Goal: Transaction & Acquisition: Purchase product/service

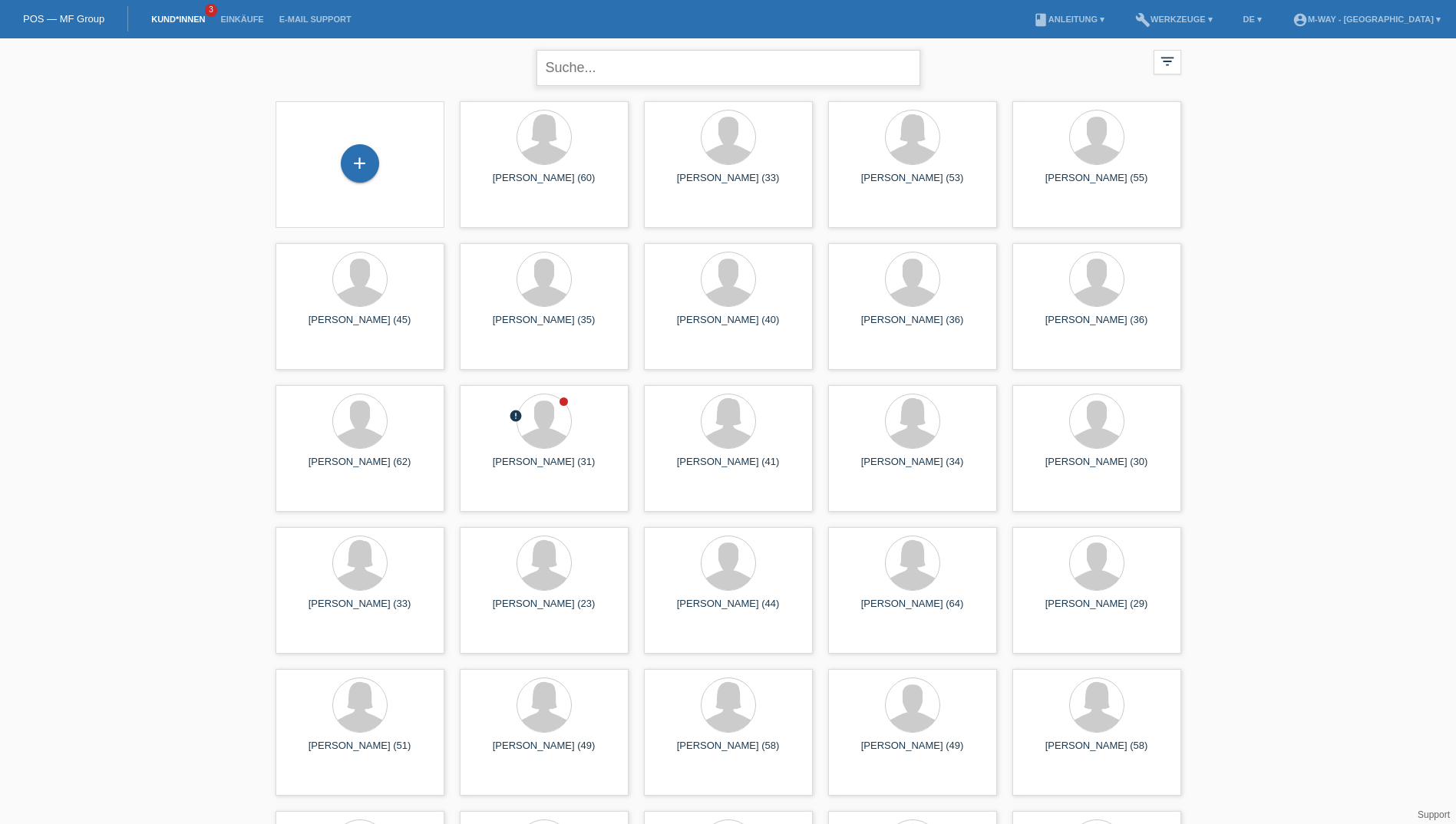
click at [599, 63] on input "text" at bounding box center [728, 68] width 384 height 36
click at [345, 355] on div "launch Anzeigen" at bounding box center [360, 356] width 167 height 23
click at [322, 356] on span "Anzeigen" at bounding box center [318, 356] width 42 height 12
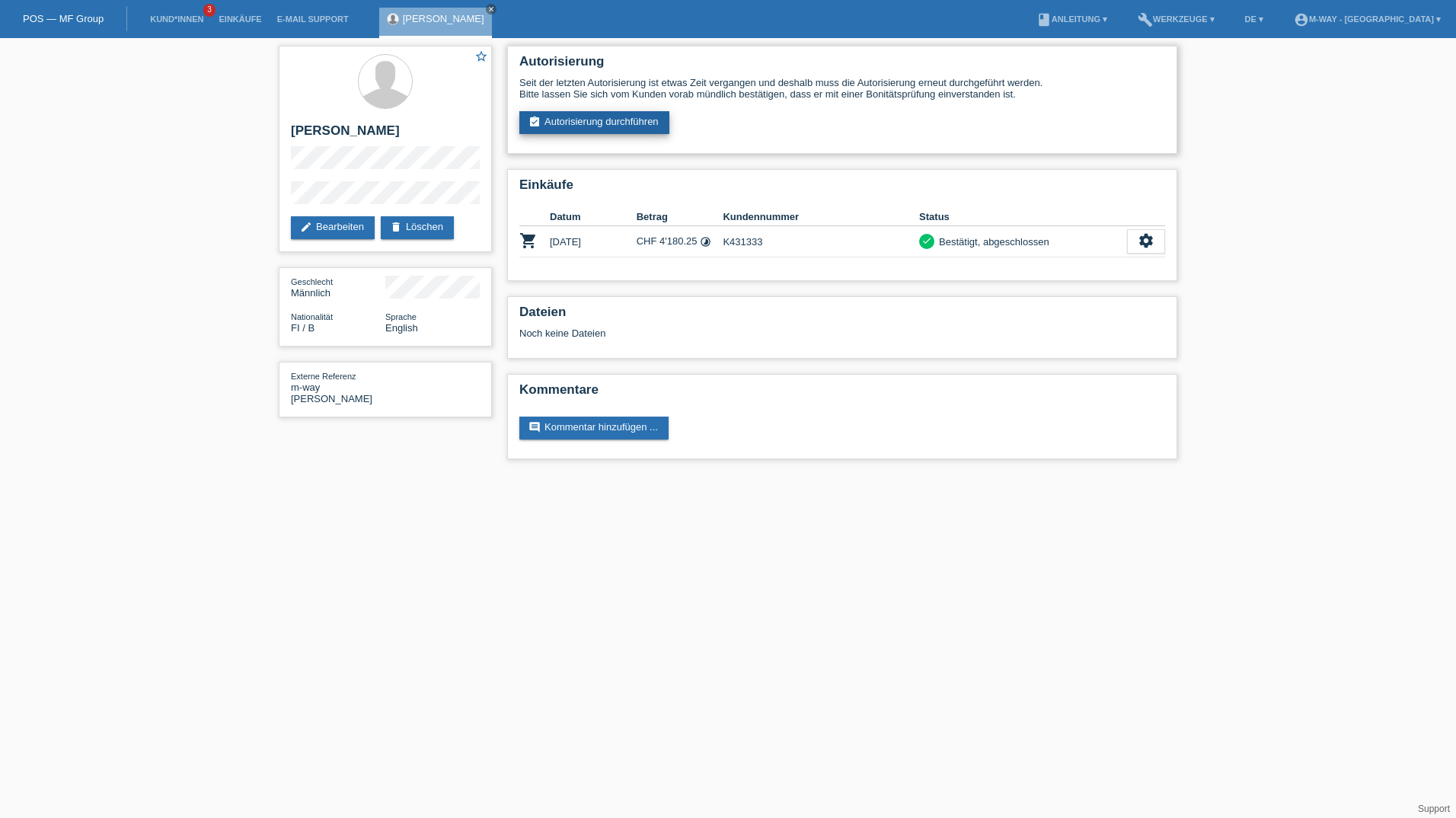
click at [573, 127] on link "assignment_turned_in Autorisierung durchführen" at bounding box center [594, 122] width 150 height 23
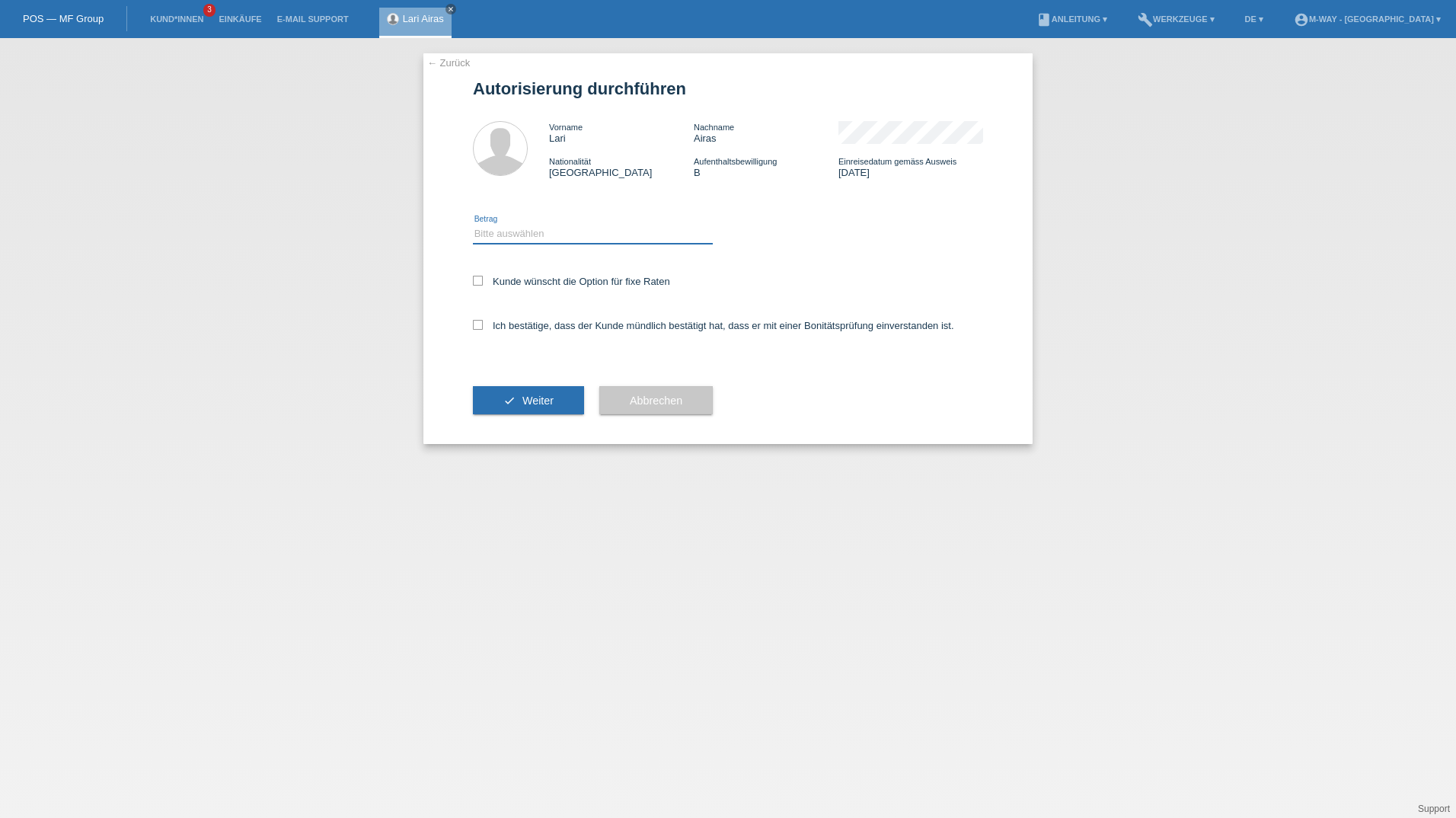
click at [493, 230] on select "Bitte auswählen CHF 1.00 - CHF 499.00 CHF 500.00 - CHF 1'999.00 CHF 2'000.00 - …" at bounding box center [593, 234] width 240 height 18
select select "3"
click at [473, 225] on select "Bitte auswählen CHF 1.00 - CHF 499.00 CHF 500.00 - CHF 1'999.00 CHF 2'000.00 - …" at bounding box center [593, 234] width 240 height 18
click at [472, 279] on div "← Zurück Autorisierung durchführen Vorname Lari Nachname Airas Nationalität Fin…" at bounding box center [728, 248] width 610 height 391
click at [481, 279] on icon at bounding box center [478, 280] width 10 height 10
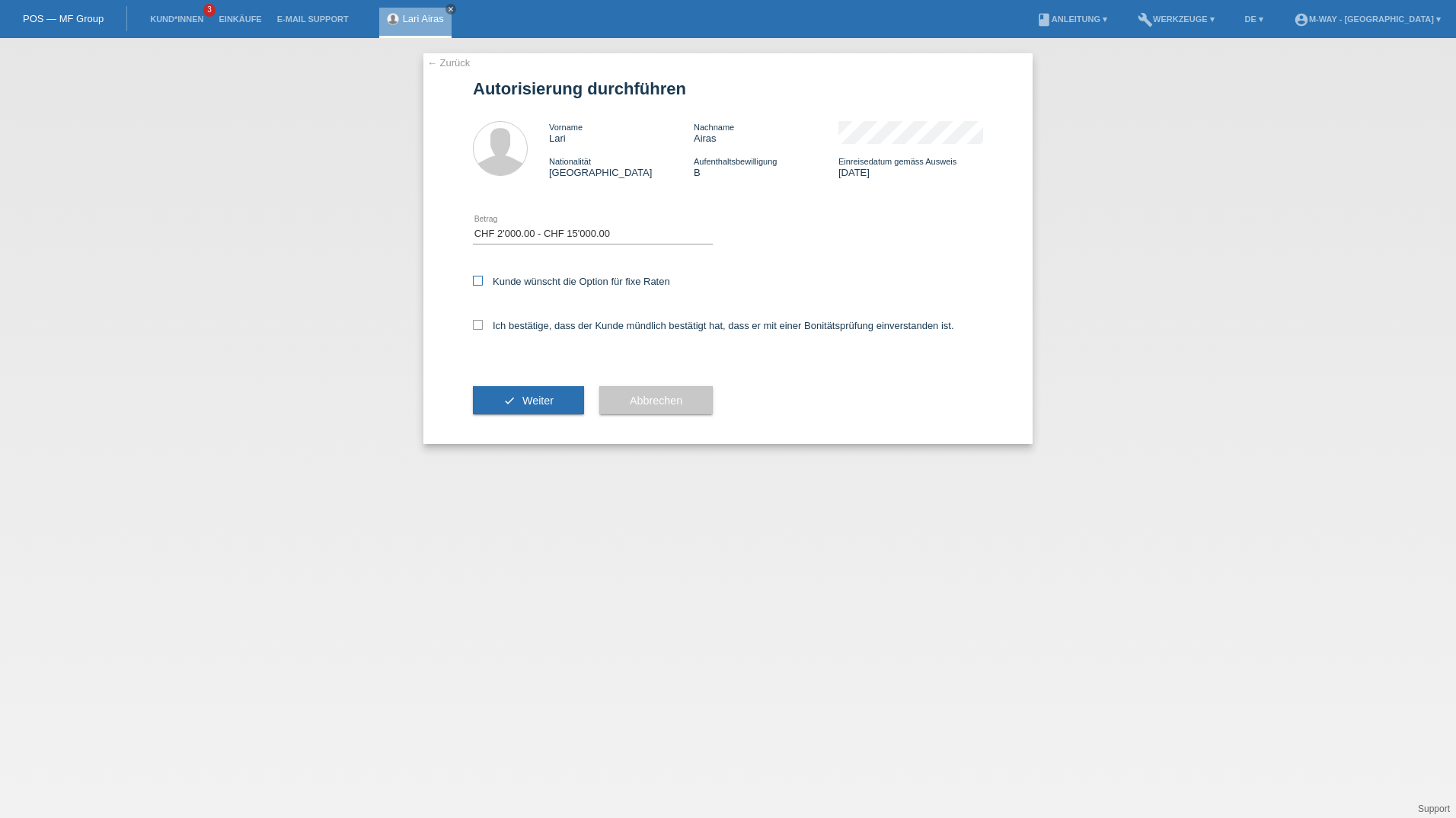
click at [481, 279] on input "Kunde wünscht die Option für fixe Raten" at bounding box center [478, 280] width 10 height 10
checkbox input "true"
click at [472, 323] on div "← Zurück Autorisierung durchführen Vorname Lari Nachname Airas Nationalität Fin…" at bounding box center [728, 248] width 610 height 391
click at [474, 327] on icon at bounding box center [478, 324] width 10 height 10
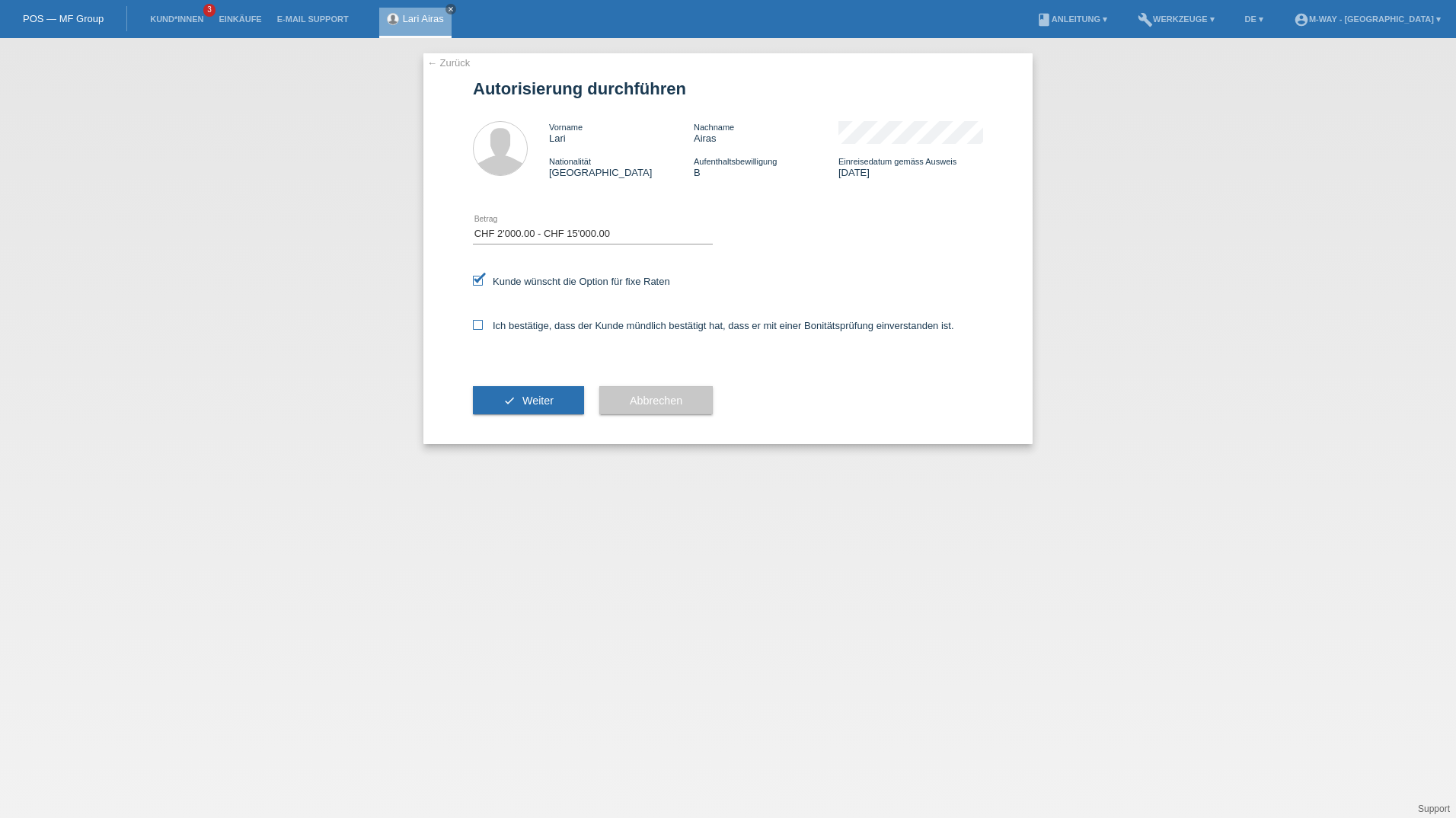
click at [474, 327] on input "Ich bestätige, dass der Kunde mündlich bestätigt hat, dass er mit einer Bonität…" at bounding box center [478, 324] width 10 height 10
checkbox input "true"
click at [497, 408] on button "check Weiter" at bounding box center [528, 401] width 111 height 29
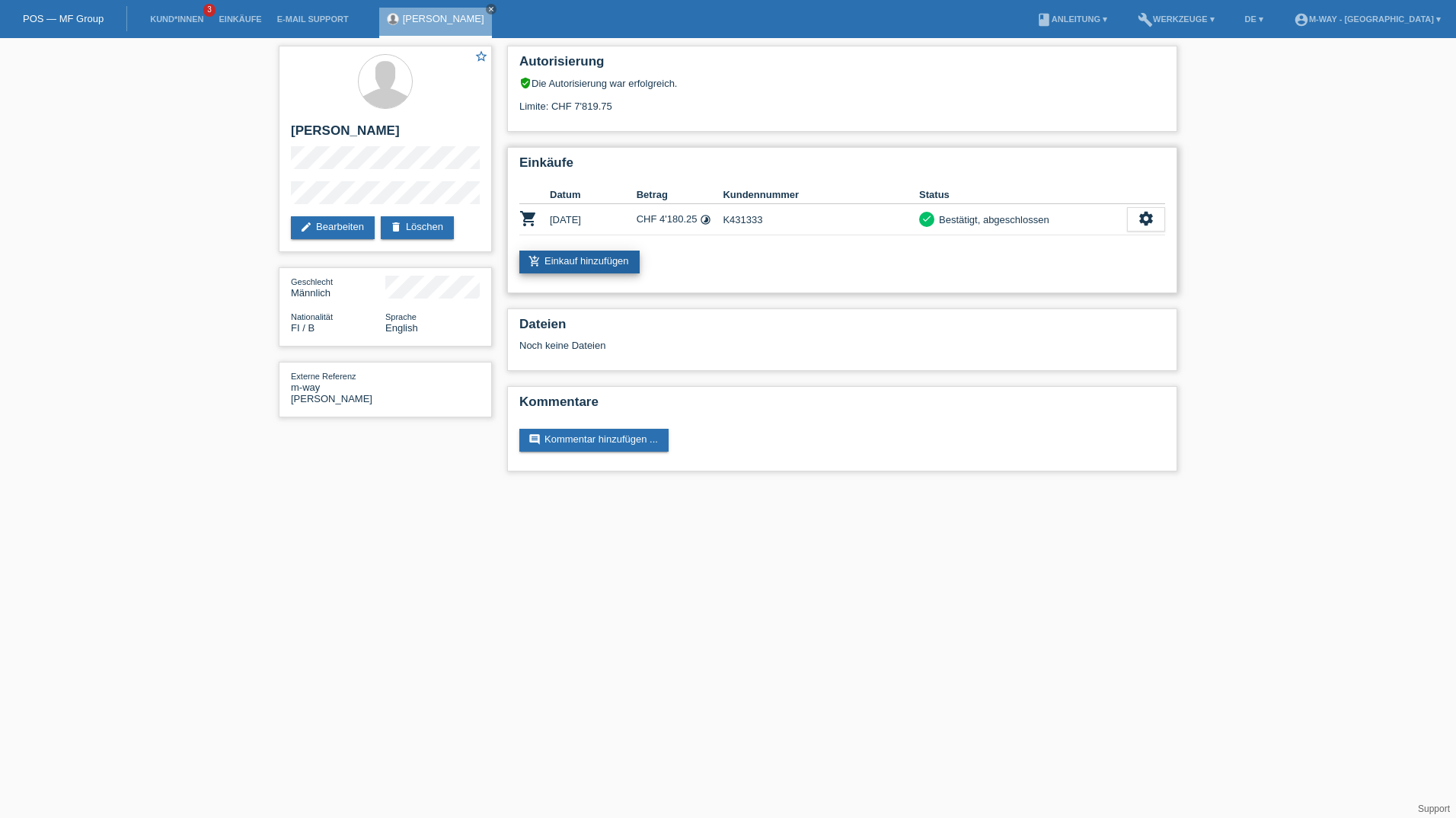
click at [583, 269] on link "add_shopping_cart Einkauf hinzufügen" at bounding box center [579, 261] width 120 height 23
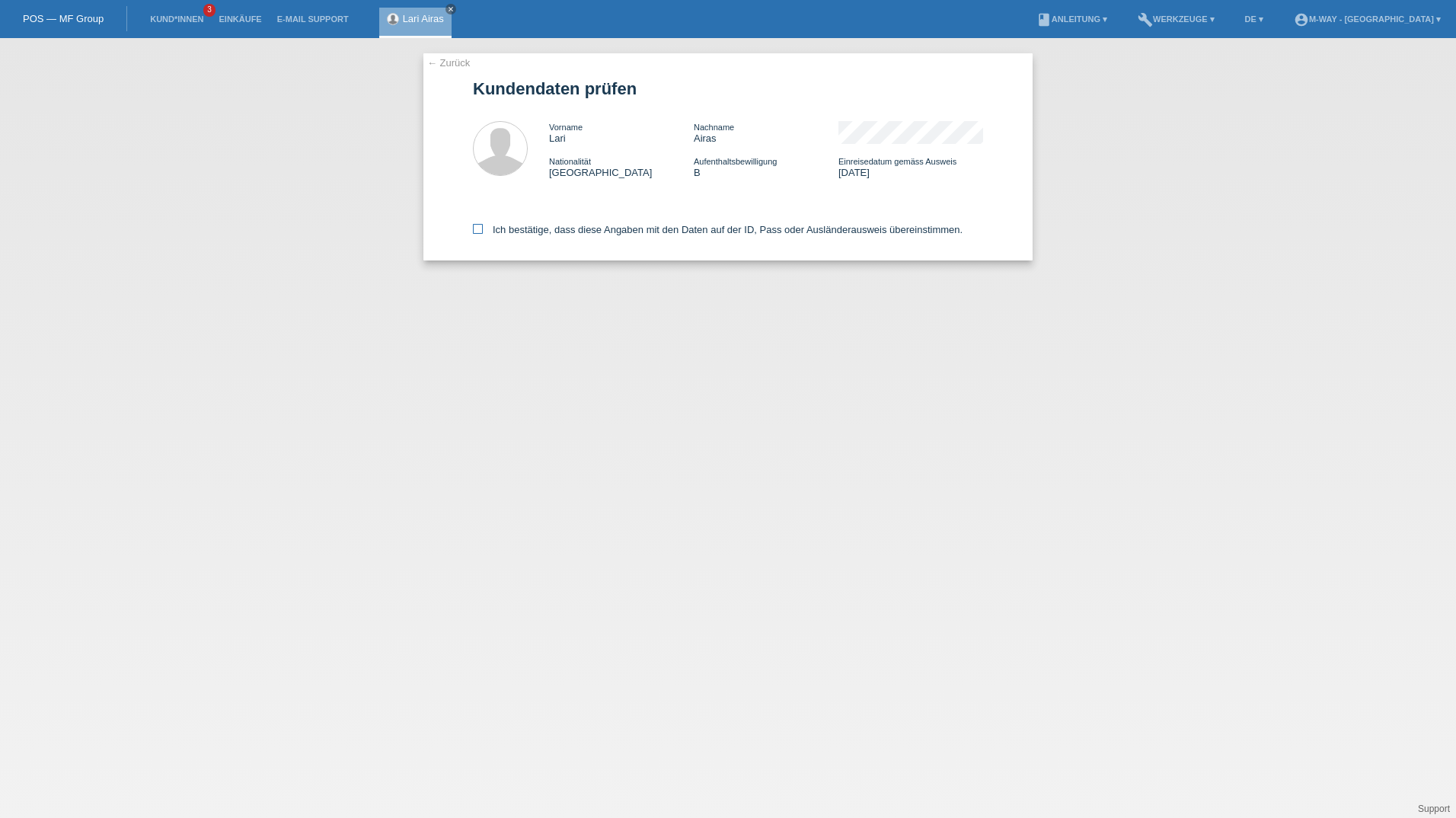
click at [475, 228] on icon at bounding box center [478, 228] width 10 height 10
click at [475, 228] on input "Ich bestätige, dass diese Angaben mit den Daten auf der ID, Pass oder Ausländer…" at bounding box center [478, 228] width 10 height 10
checkbox input "true"
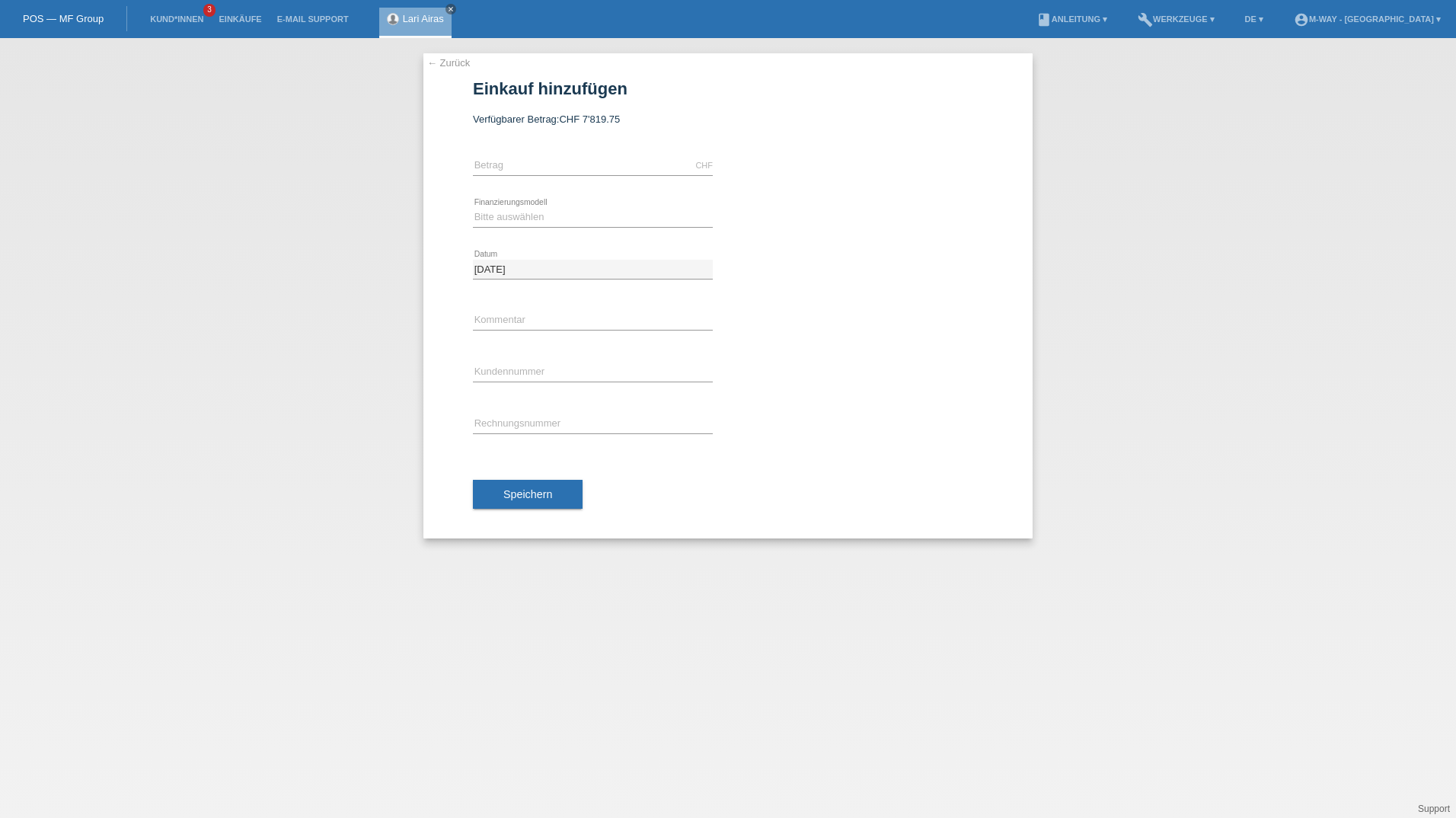
click at [531, 153] on div "CHF error [GEOGRAPHIC_DATA]" at bounding box center [593, 165] width 240 height 51
click at [540, 168] on input "text" at bounding box center [593, 165] width 240 height 19
type input "4455.15"
click at [556, 212] on select "Bitte auswählen Fixe Raten Kauf auf Rechnung mit Teilzahlungsoption" at bounding box center [593, 217] width 240 height 18
select select "77"
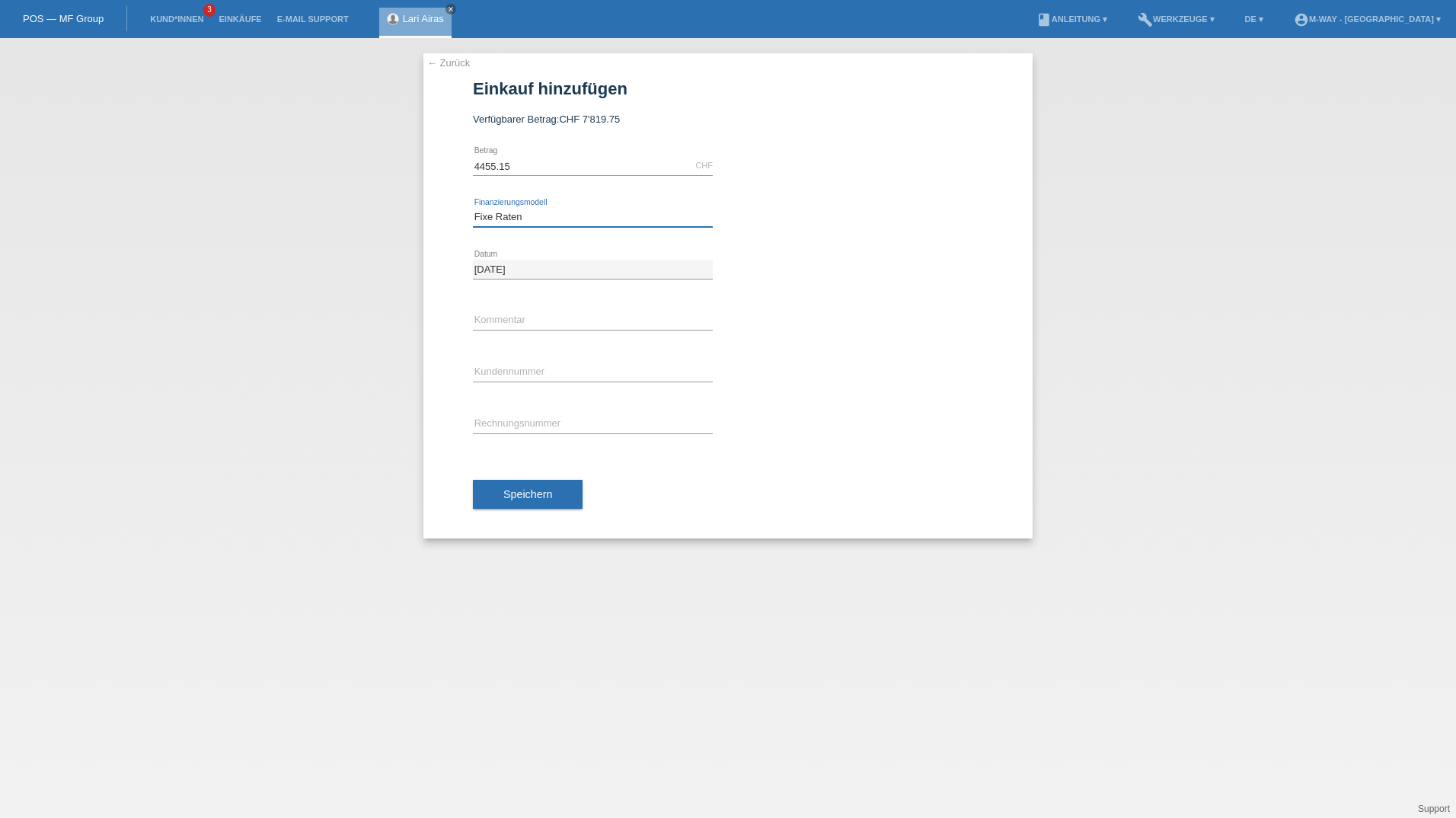
click at [473, 208] on select "Bitte auswählen Fixe Raten Kauf auf Rechnung mit Teilzahlungsoption" at bounding box center [593, 217] width 240 height 18
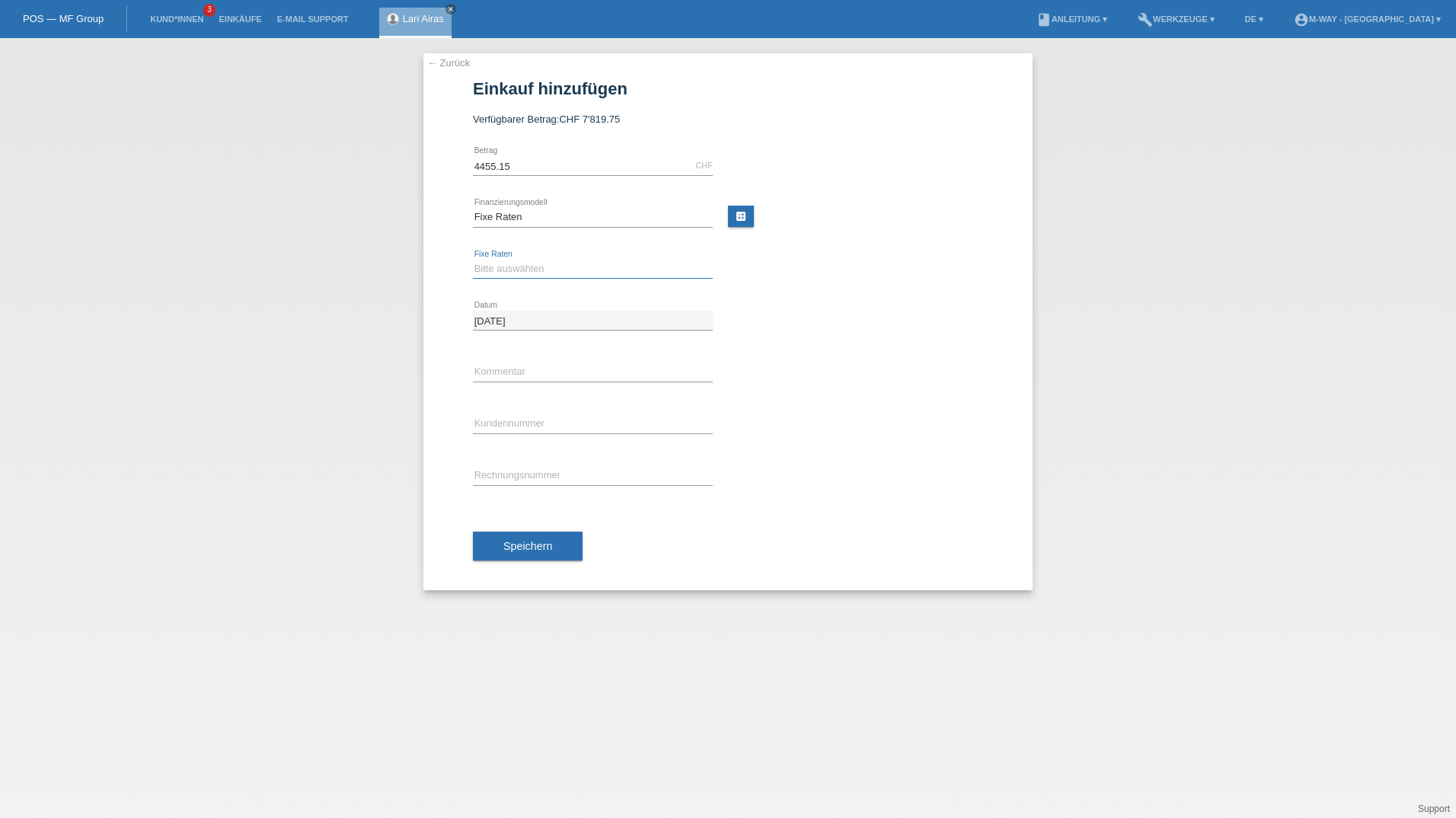
click at [532, 266] on select "Bitte auswählen 4 Raten 5 Raten 6 Raten 7 Raten 8 Raten 9 Raten 10 Raten 11 Rat…" at bounding box center [593, 269] width 240 height 18
select select "202"
click at [473, 260] on select "Bitte auswählen 4 Raten 5 Raten 6 Raten 7 Raten 8 Raten 9 Raten 10 Raten 11 Rat…" at bounding box center [593, 269] width 240 height 18
click at [537, 367] on input "text" at bounding box center [593, 371] width 240 height 19
click at [920, 350] on div at bounding box center [863, 352] width 240 height 12
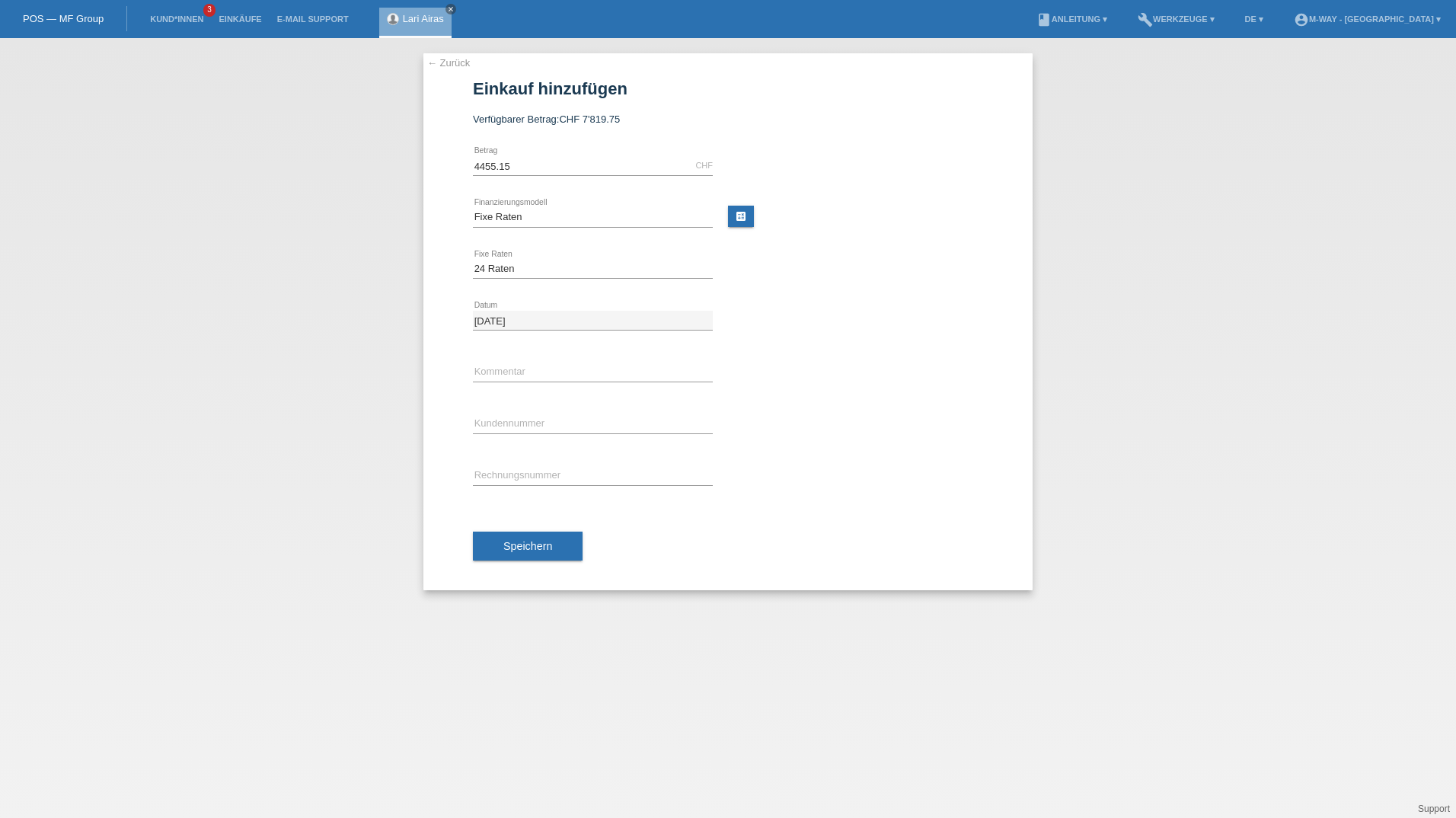
click at [566, 414] on div "error Kundennummer" at bounding box center [593, 423] width 240 height 51
click at [576, 423] on input "text" at bounding box center [593, 423] width 240 height 19
type input "K431333"
click at [574, 464] on div "error Rechnungsnummer" at bounding box center [593, 475] width 240 height 51
click at [580, 470] on input "text" at bounding box center [593, 475] width 240 height 19
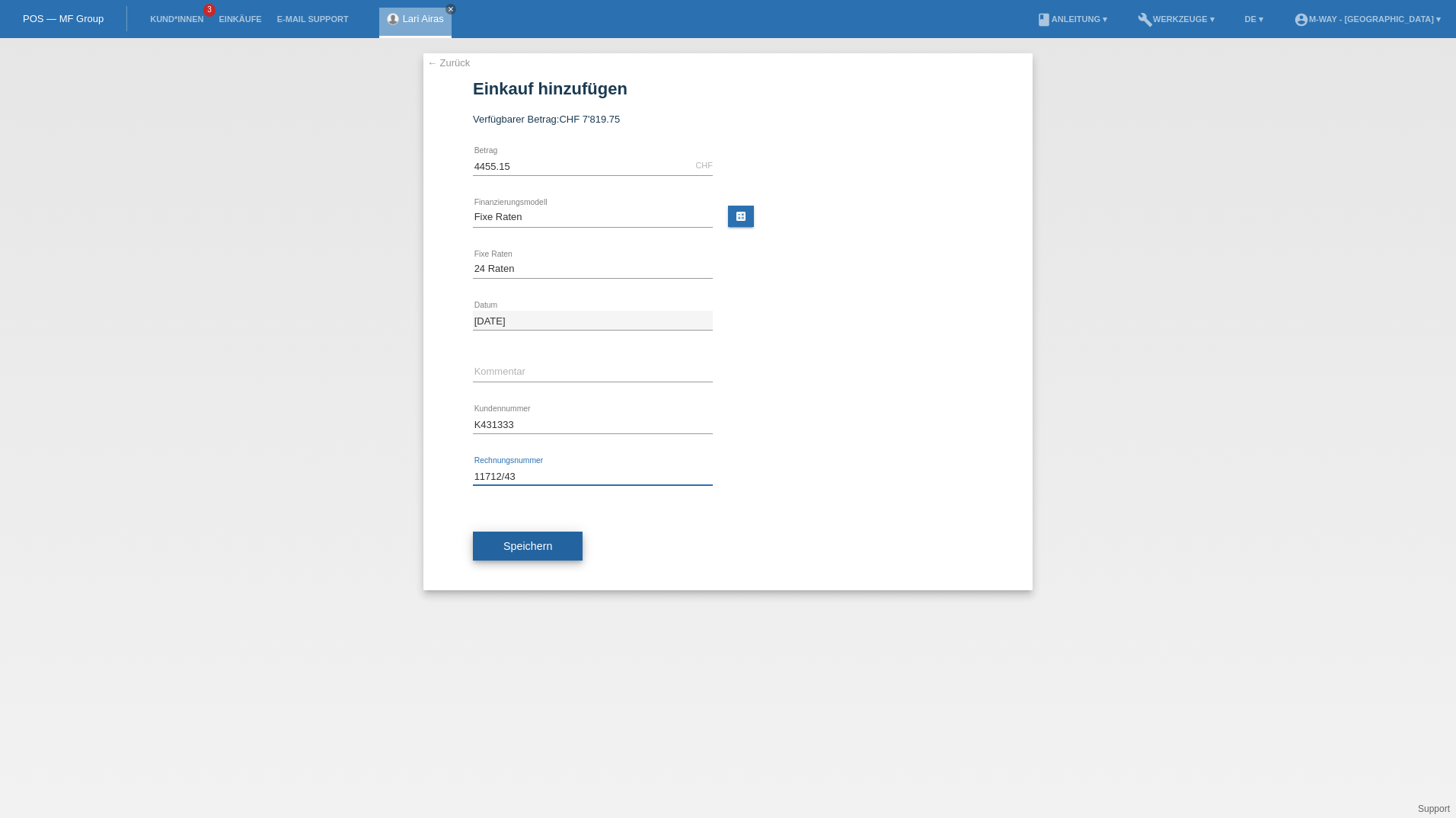
type input "11712/43"
click at [563, 550] on button "Speichern" at bounding box center [527, 546] width 109 height 29
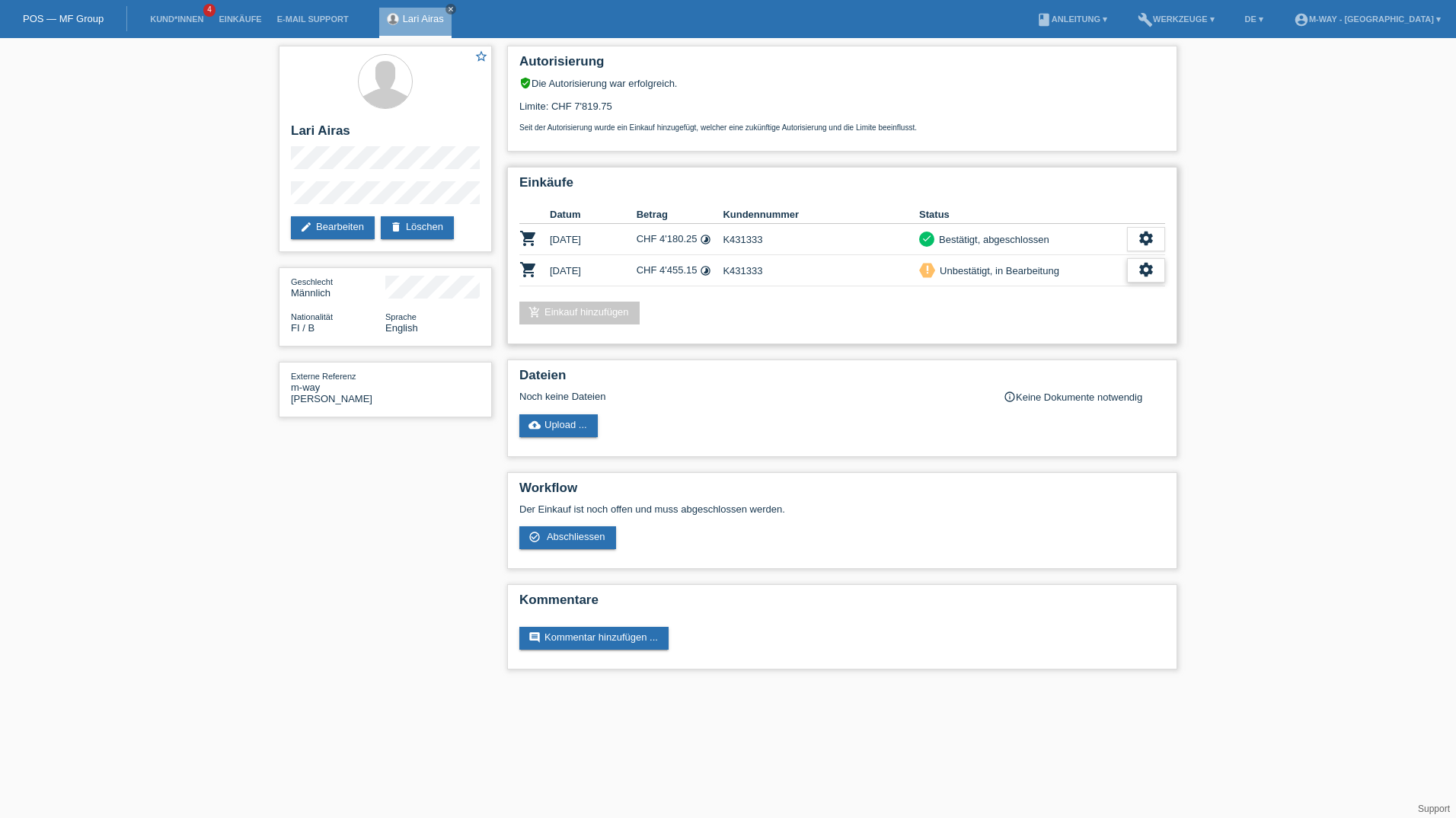
click at [1144, 273] on icon "settings" at bounding box center [1146, 269] width 17 height 17
click at [1078, 318] on span "AGB herunterladen" at bounding box center [1038, 317] width 89 height 18
click at [1143, 270] on icon "settings" at bounding box center [1146, 269] width 17 height 17
click at [1035, 339] on span "Abschliessen" at bounding box center [1025, 339] width 63 height 18
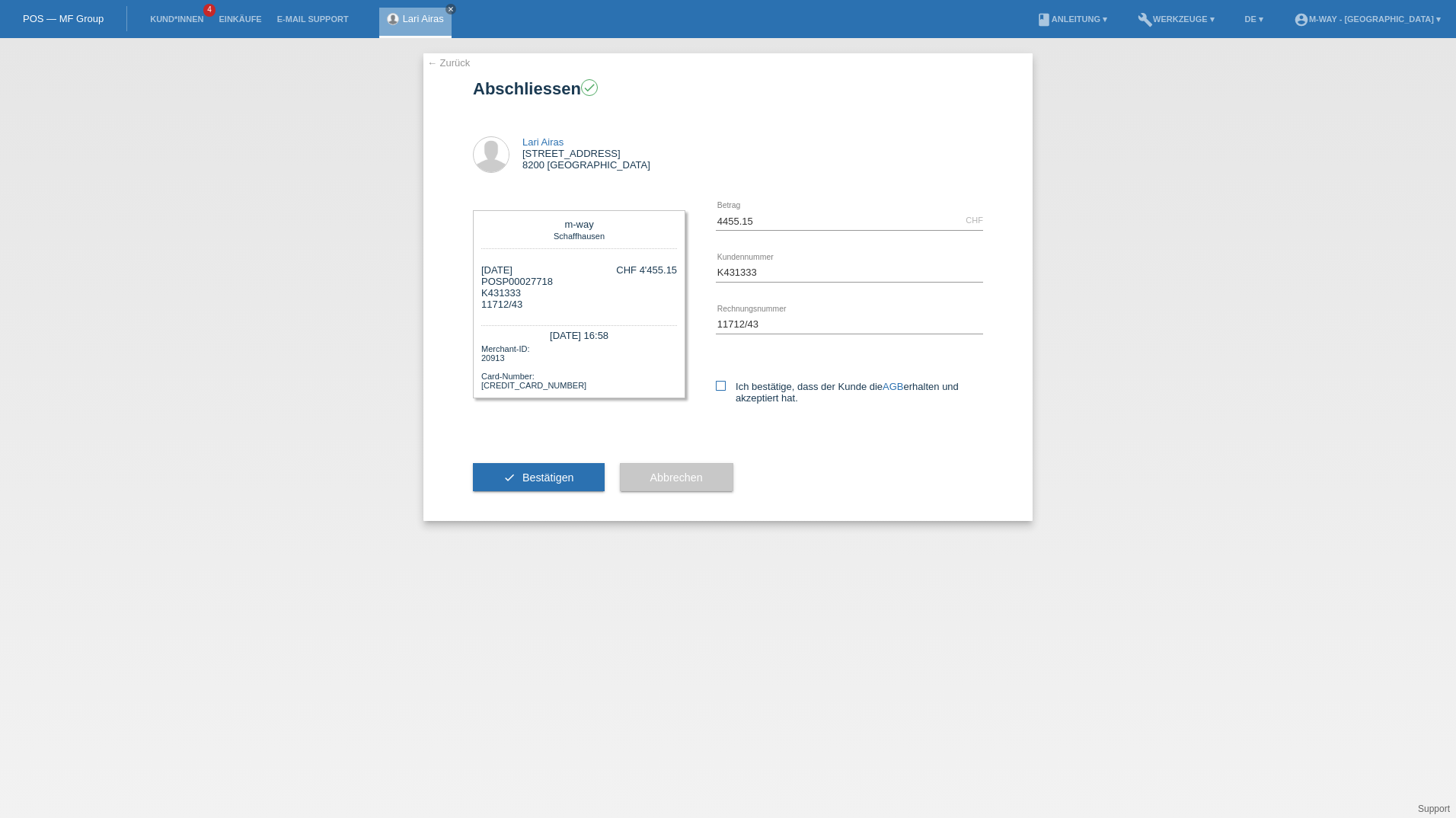
click at [733, 382] on label "Ich bestätige, dass der Kunde die AGB erhalten und akzeptiert hat." at bounding box center [850, 392] width 267 height 23
click at [726, 382] on input "Ich bestätige, dass der Kunde die AGB erhalten und akzeptiert hat." at bounding box center [721, 386] width 10 height 10
click at [724, 383] on icon at bounding box center [721, 386] width 10 height 10
click at [724, 383] on input "Ich bestätige, dass der Kunde die AGB erhalten und akzeptiert hat." at bounding box center [721, 386] width 10 height 10
click at [725, 385] on icon at bounding box center [721, 386] width 10 height 10
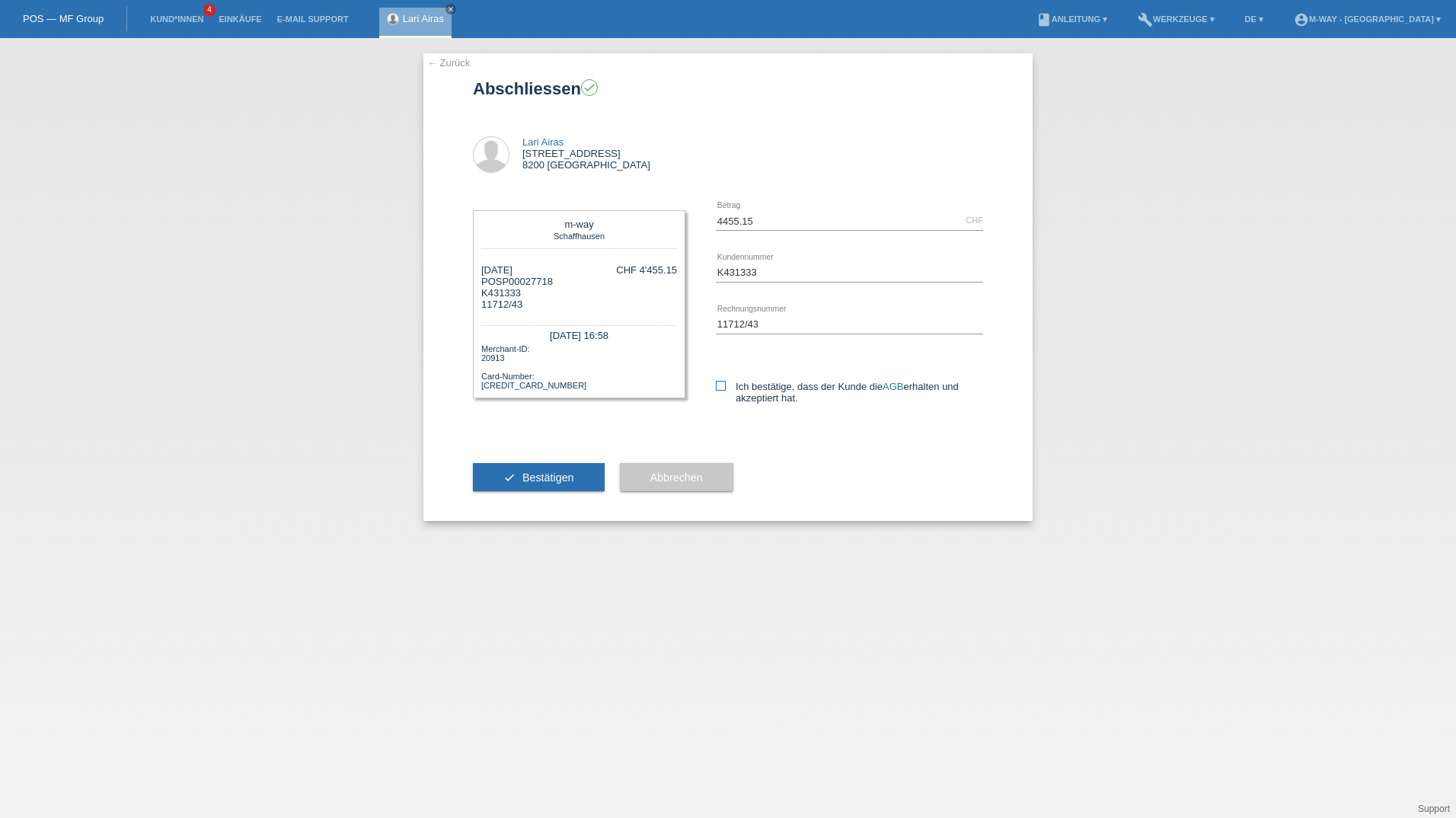
click at [725, 385] on input "Ich bestätige, dass der Kunde die AGB erhalten und akzeptiert hat." at bounding box center [721, 386] width 10 height 10
click at [720, 388] on icon at bounding box center [721, 386] width 10 height 10
click at [720, 388] on input "Ich bestätige, dass der Kunde die AGB erhalten und akzeptiert hat." at bounding box center [721, 386] width 10 height 10
click at [720, 388] on icon at bounding box center [721, 386] width 10 height 10
click at [720, 388] on input "Ich bestätige, dass der Kunde die AGB erhalten und akzeptiert hat." at bounding box center [721, 386] width 10 height 10
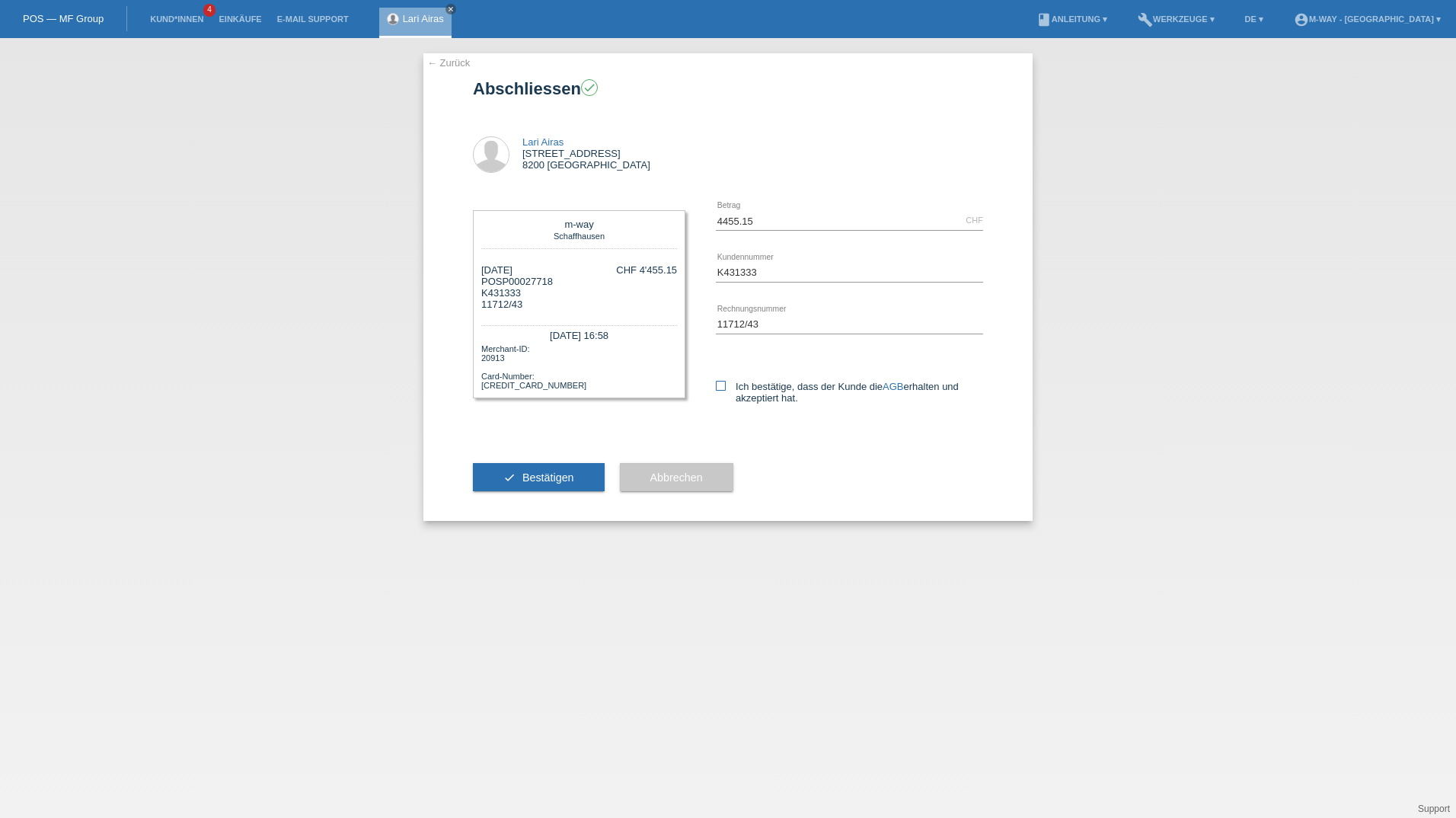
checkbox input "true"
click at [578, 474] on button "check Bestätigen" at bounding box center [539, 478] width 132 height 29
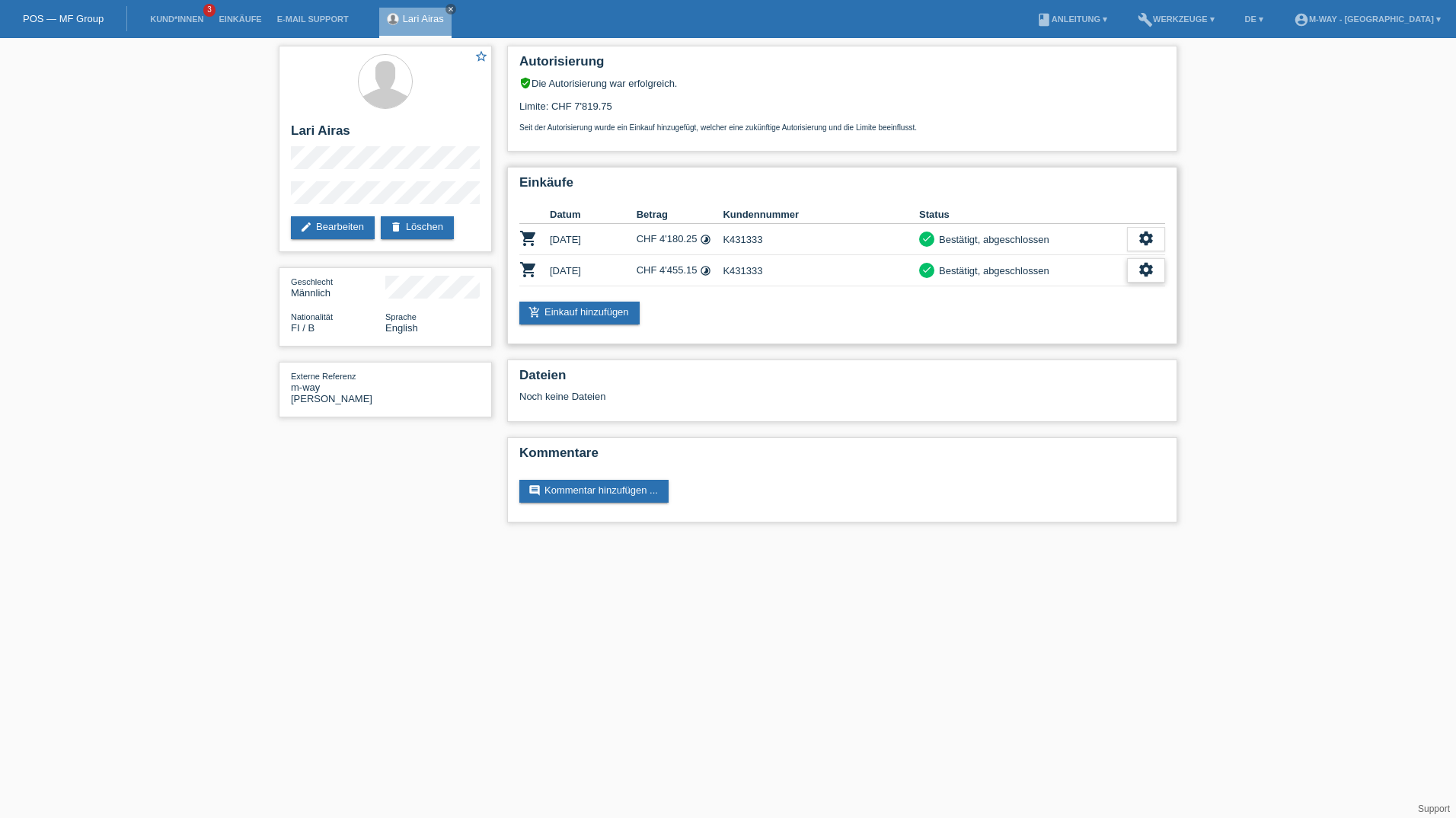
click at [1136, 274] on div "settings" at bounding box center [1146, 270] width 38 height 24
click at [1125, 337] on span "Quittung herunterladen" at bounding box center [1089, 339] width 106 height 18
click at [173, 12] on li "Kund*innen 3" at bounding box center [177, 19] width 69 height 39
click at [175, 18] on link "Kund*innen" at bounding box center [177, 19] width 69 height 9
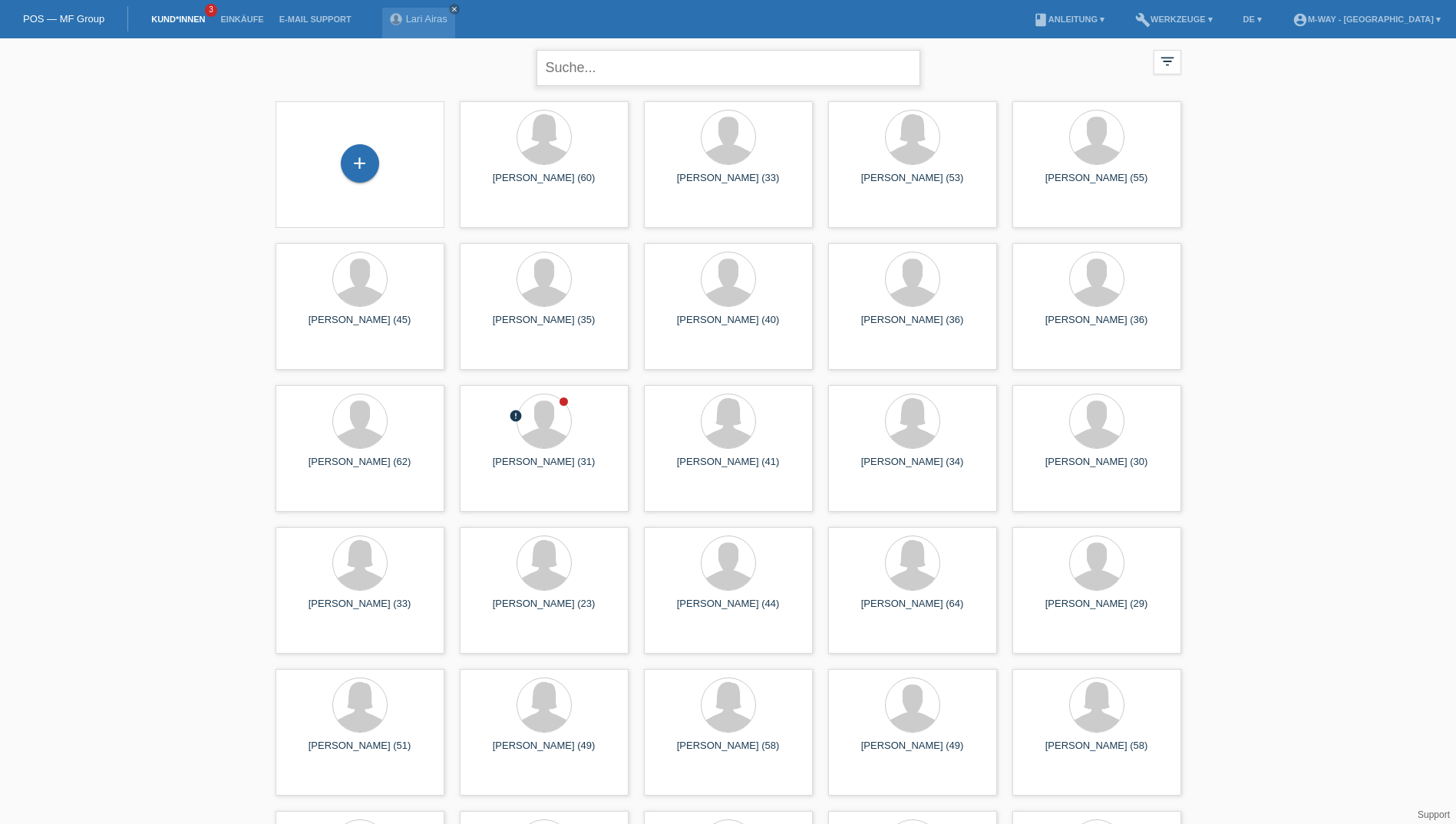
click at [624, 66] on input "text" at bounding box center [728, 68] width 384 height 36
type input "[PERSON_NAME]"
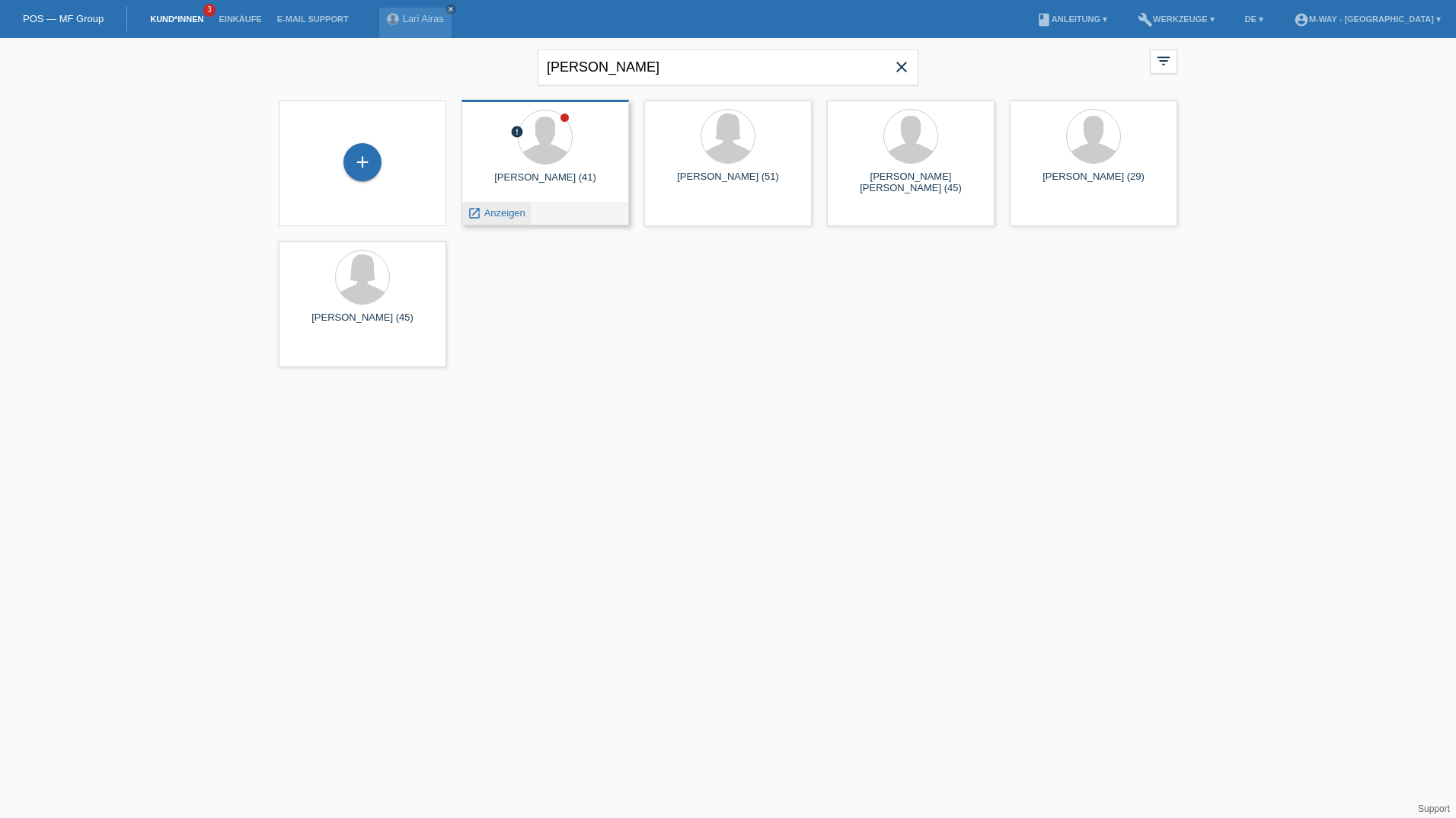
click at [499, 215] on span "Anzeigen" at bounding box center [505, 212] width 42 height 12
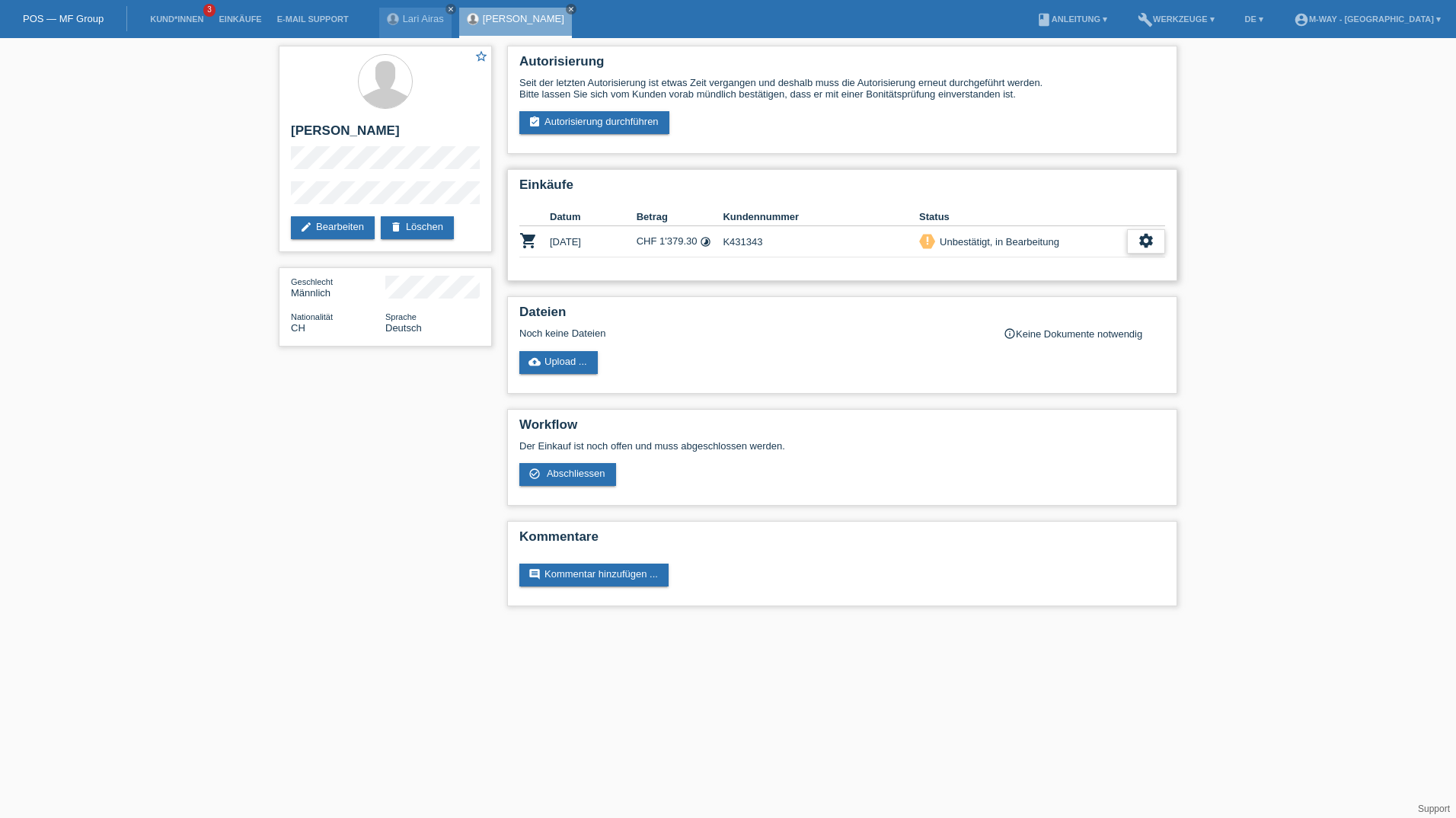
click at [1152, 246] on icon "settings" at bounding box center [1146, 240] width 17 height 17
click at [1084, 288] on div "description AGB herunterladen get_app" at bounding box center [1068, 288] width 192 height 23
click at [1144, 237] on icon "settings" at bounding box center [1146, 240] width 17 height 17
click at [1033, 312] on span "Abschliessen" at bounding box center [1025, 311] width 63 height 18
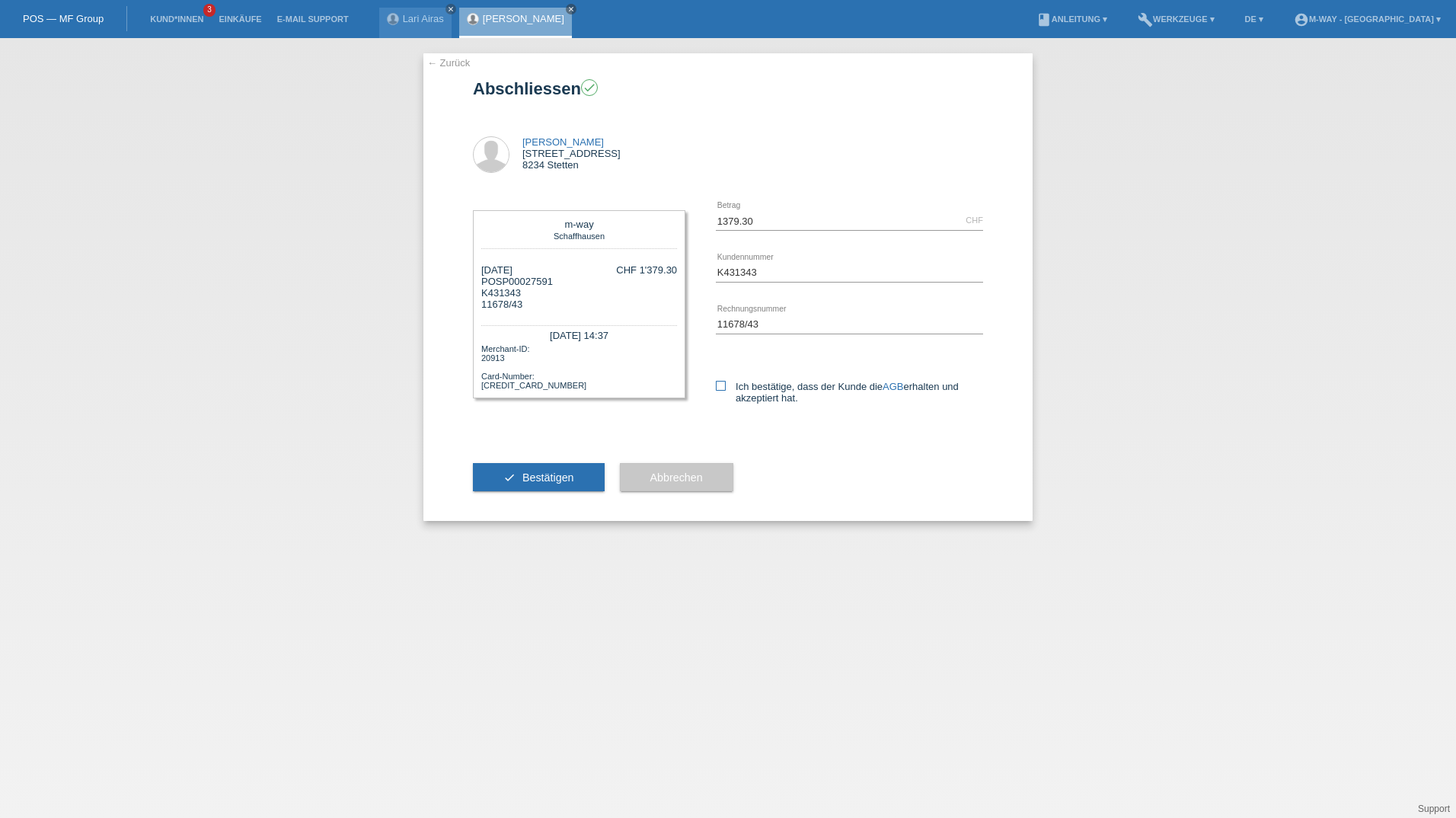
click at [720, 385] on icon at bounding box center [721, 386] width 10 height 10
click at [720, 385] on input "Ich bestätige, dass der Kunde die AGB erhalten und akzeptiert hat." at bounding box center [721, 386] width 10 height 10
checkbox input "true"
click at [565, 487] on button "check Bestätigen" at bounding box center [539, 478] width 132 height 29
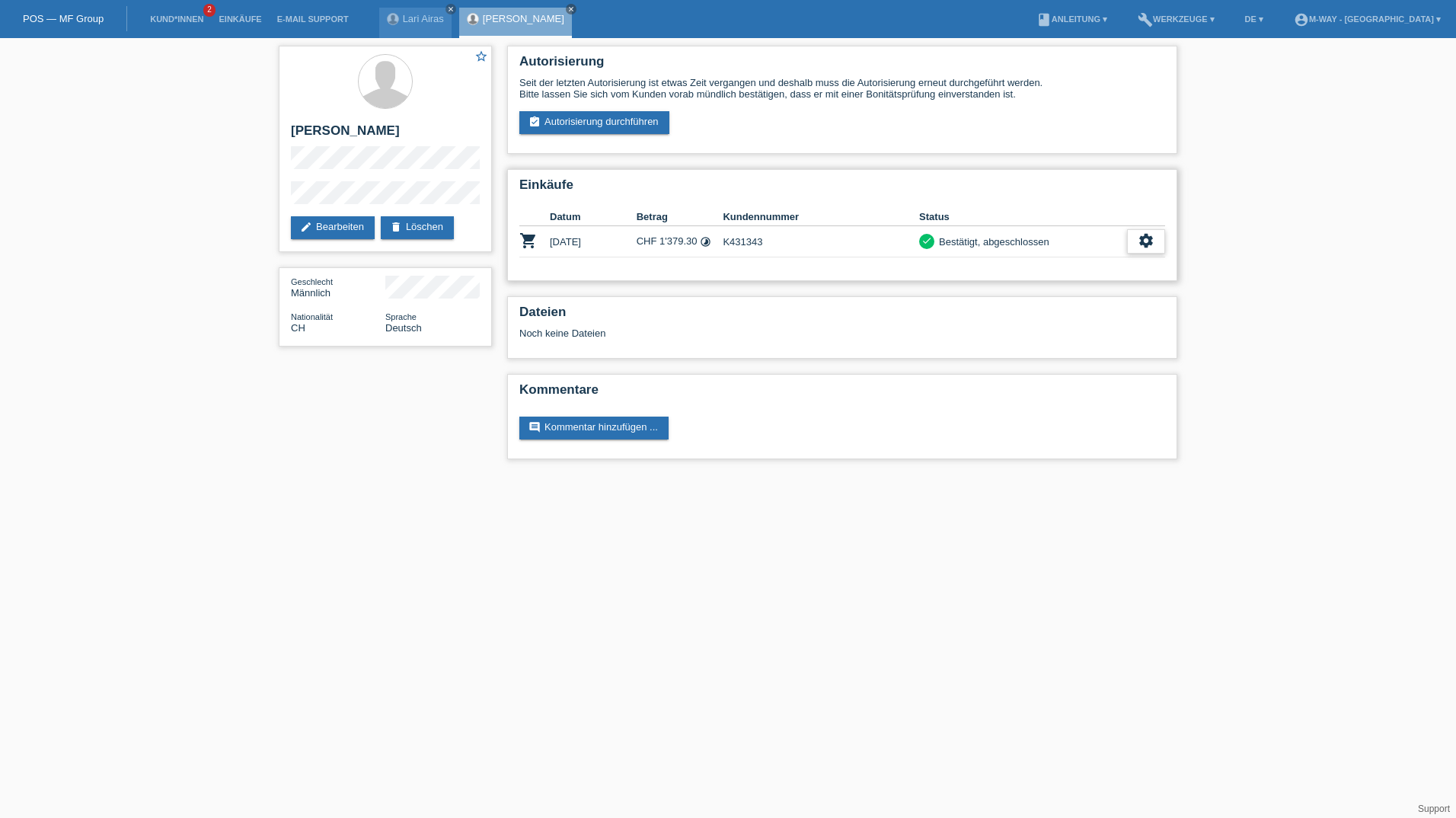
click at [1139, 234] on icon "settings" at bounding box center [1146, 240] width 17 height 17
click at [1151, 311] on icon "get_app" at bounding box center [1153, 311] width 15 height 15
click at [449, 11] on icon "close" at bounding box center [451, 9] width 7 height 7
click at [449, 11] on div "Daniel Torres close" at bounding box center [435, 23] width 113 height 31
click at [488, 11] on icon "close" at bounding box center [491, 9] width 7 height 7
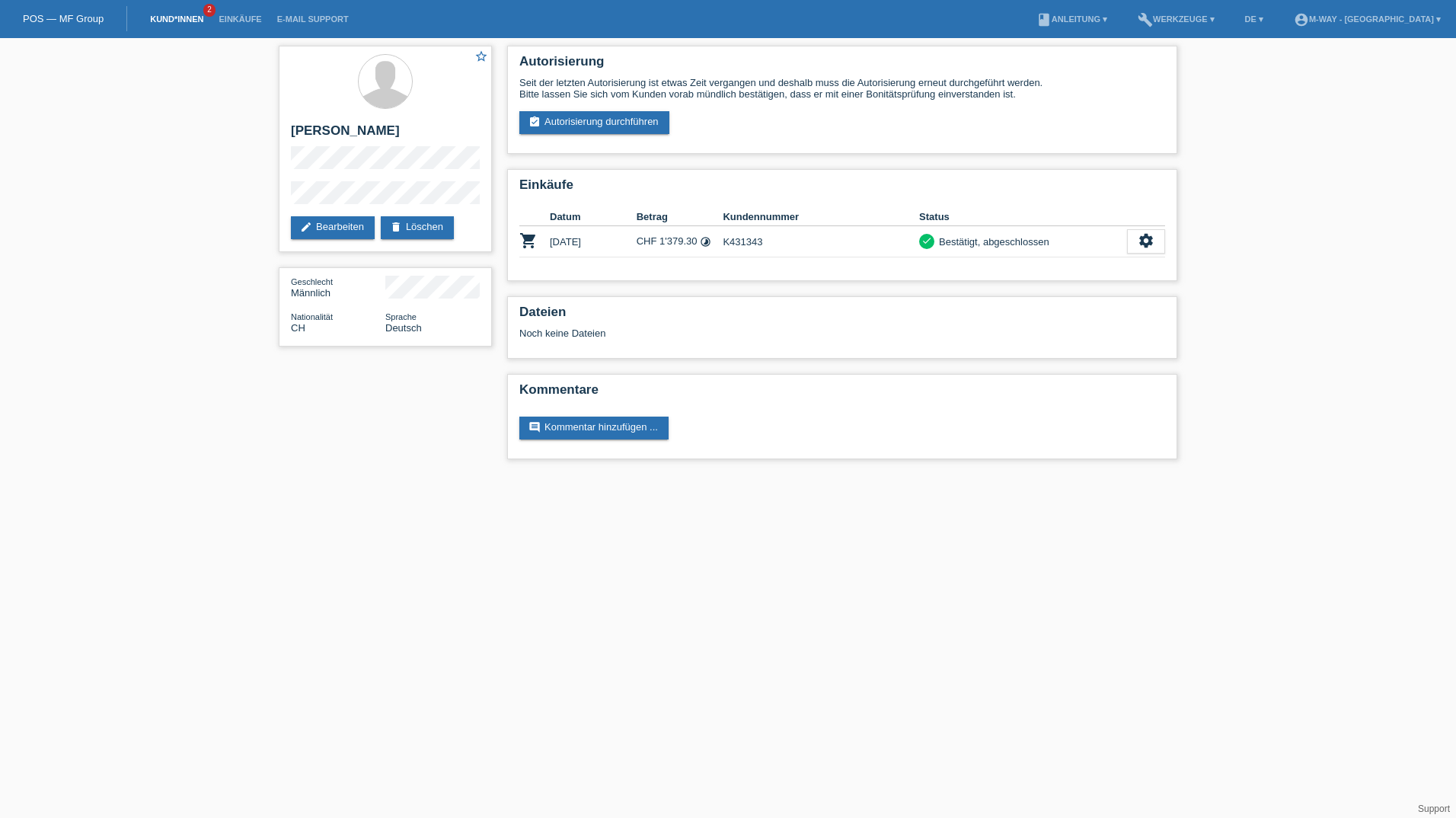
click at [191, 20] on link "Kund*innen" at bounding box center [177, 19] width 69 height 9
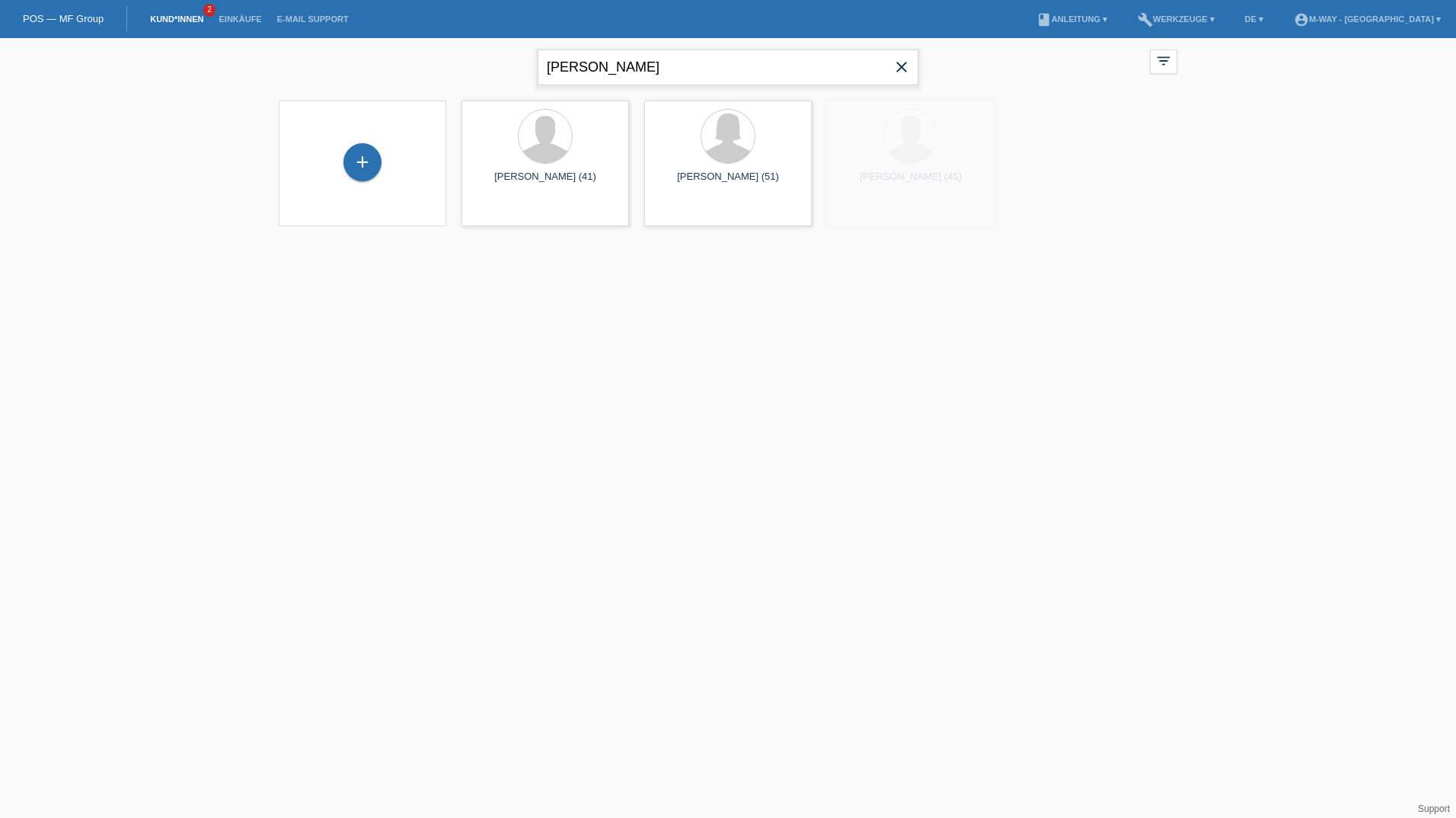
drag, startPoint x: 654, startPoint y: 69, endPoint x: 341, endPoint y: 70, distance: 313.0
click at [341, 70] on div "[PERSON_NAME] close filter_list view_module Alle Kund*innen anzeigen star Marki…" at bounding box center [728, 65] width 914 height 55
type input "csiko"
click at [507, 215] on span "Anzeigen" at bounding box center [505, 212] width 42 height 12
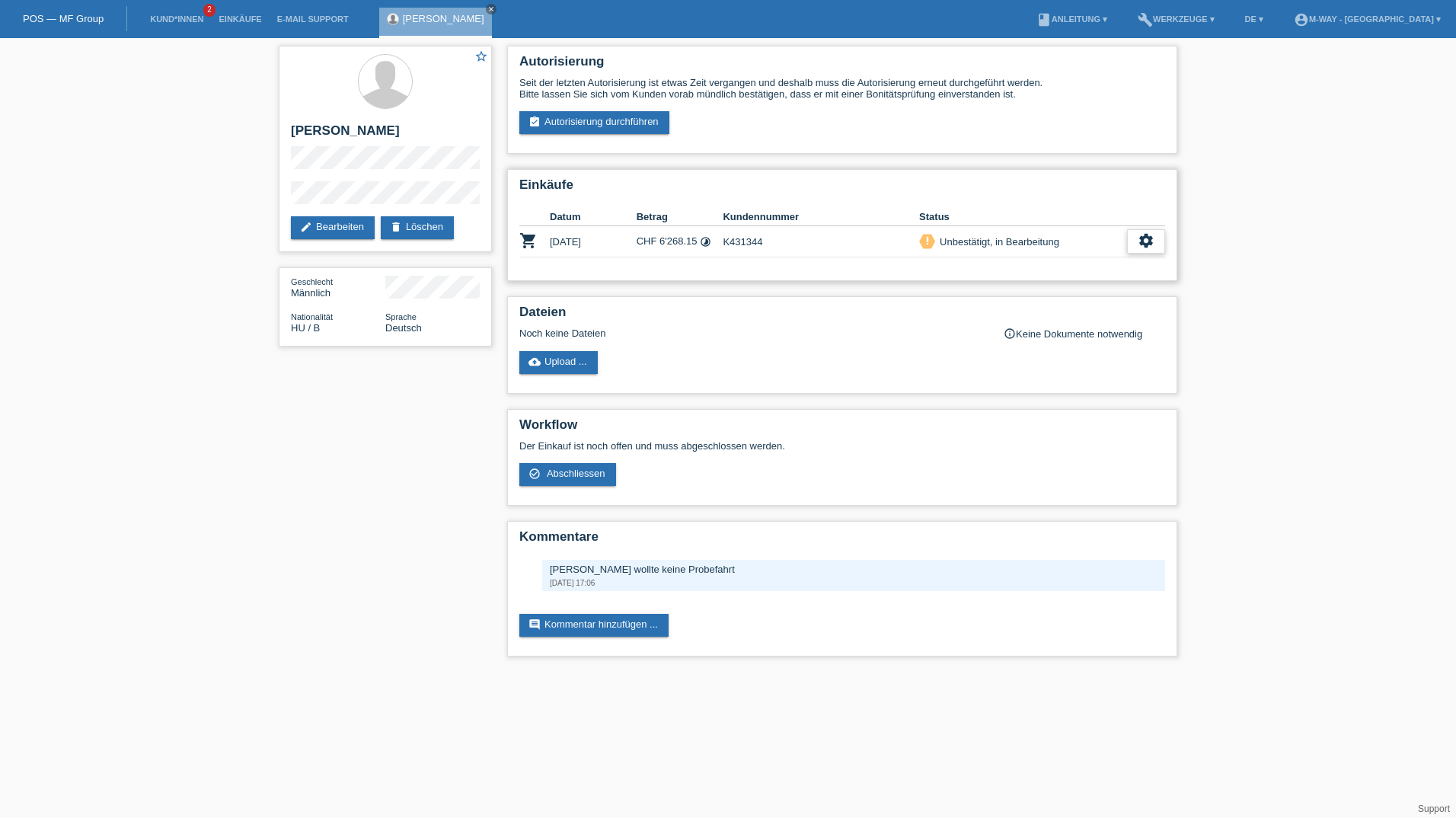
click at [1154, 246] on icon "settings" at bounding box center [1146, 240] width 17 height 17
click at [1248, 288] on div "star_border Csiko Attila edit Bearbeiten delete Löschen Geschlecht Männlich Nat…" at bounding box center [728, 355] width 1456 height 634
click at [1147, 242] on icon "settings" at bounding box center [1146, 240] width 17 height 17
click at [1064, 291] on span "AGB herunterladen" at bounding box center [1038, 288] width 89 height 18
click at [579, 118] on link "assignment_turned_in Autorisierung durchführen" at bounding box center [594, 122] width 150 height 23
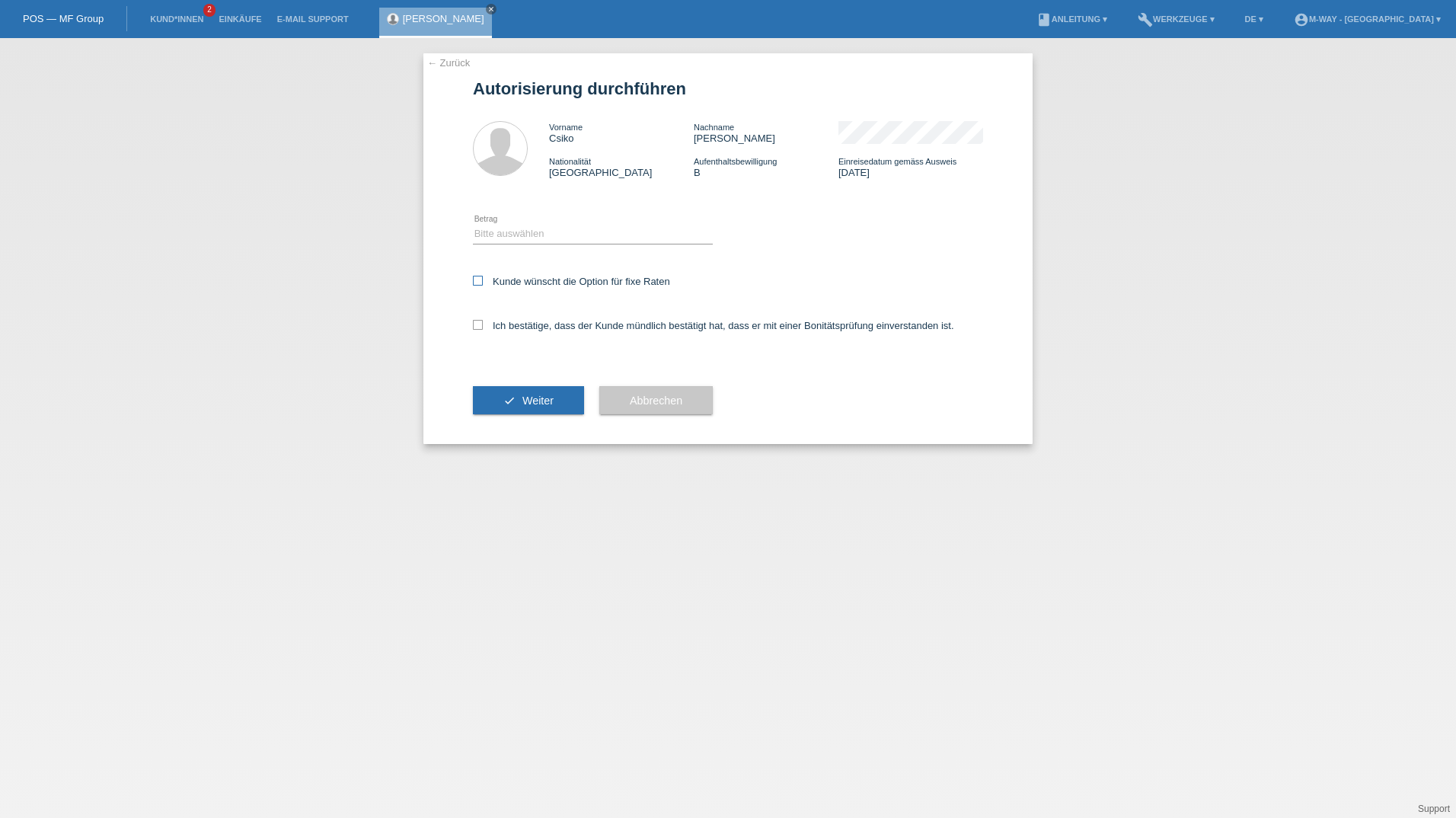
click at [478, 282] on icon at bounding box center [478, 280] width 10 height 10
click at [478, 282] on input "Kunde wünscht die Option für fixe Raten" at bounding box center [478, 280] width 10 height 10
checkbox input "true"
click at [493, 226] on select "Bitte auswählen CHF 1.00 - CHF 499.00 CHF 500.00 - CHF 1'999.00 CHF 2'000.00 - …" at bounding box center [593, 234] width 240 height 18
select select "3"
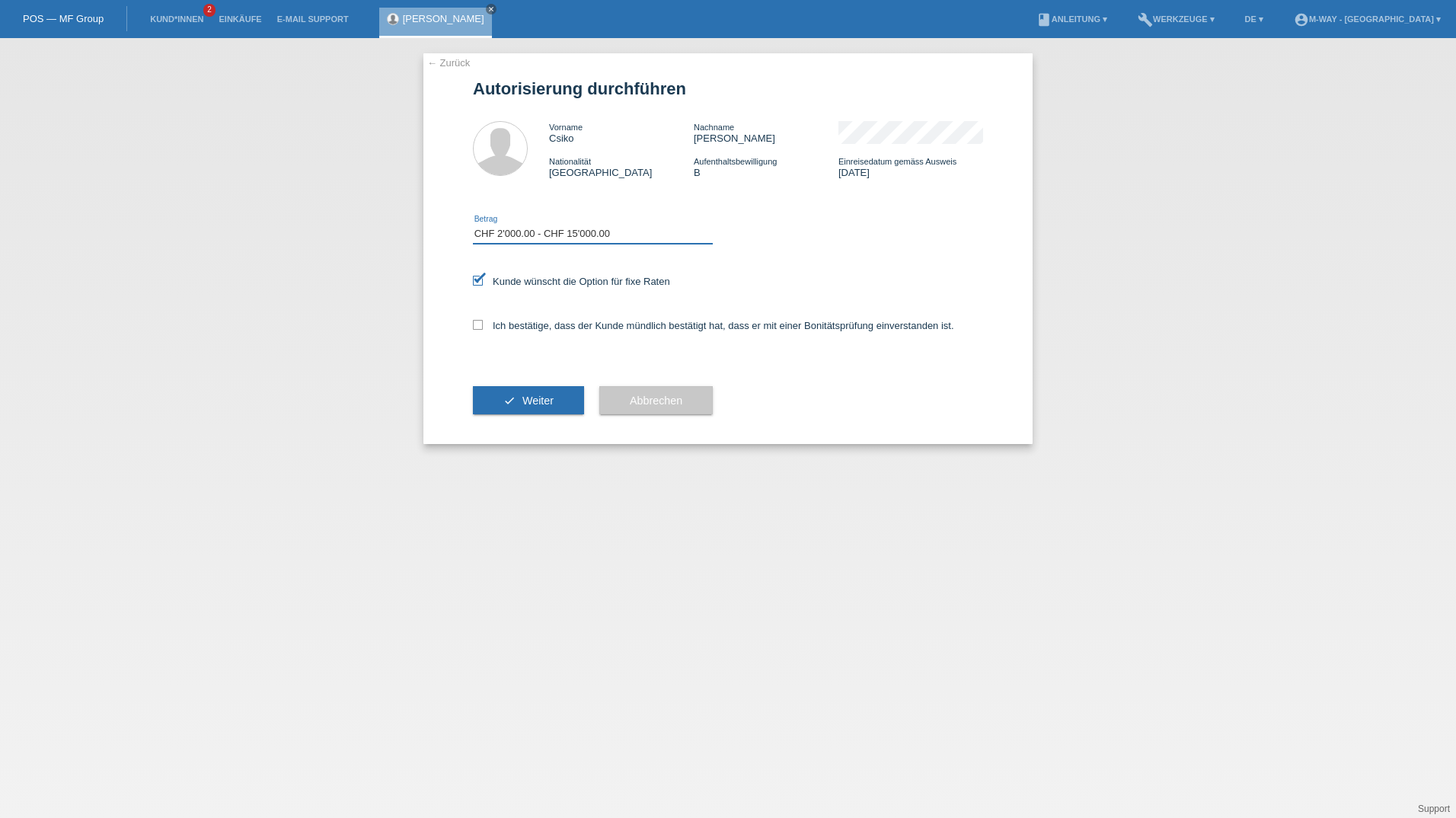
click at [473, 225] on select "Bitte auswählen CHF 1.00 - CHF 499.00 CHF 500.00 - CHF 1'999.00 CHF 2'000.00 - …" at bounding box center [593, 234] width 240 height 18
click at [479, 322] on icon at bounding box center [478, 324] width 10 height 10
click at [479, 322] on input "Ich bestätige, dass der Kunde mündlich bestätigt hat, dass er mit einer Bonität…" at bounding box center [478, 324] width 10 height 10
checkbox input "true"
click at [526, 388] on button "check Weiter" at bounding box center [528, 401] width 111 height 29
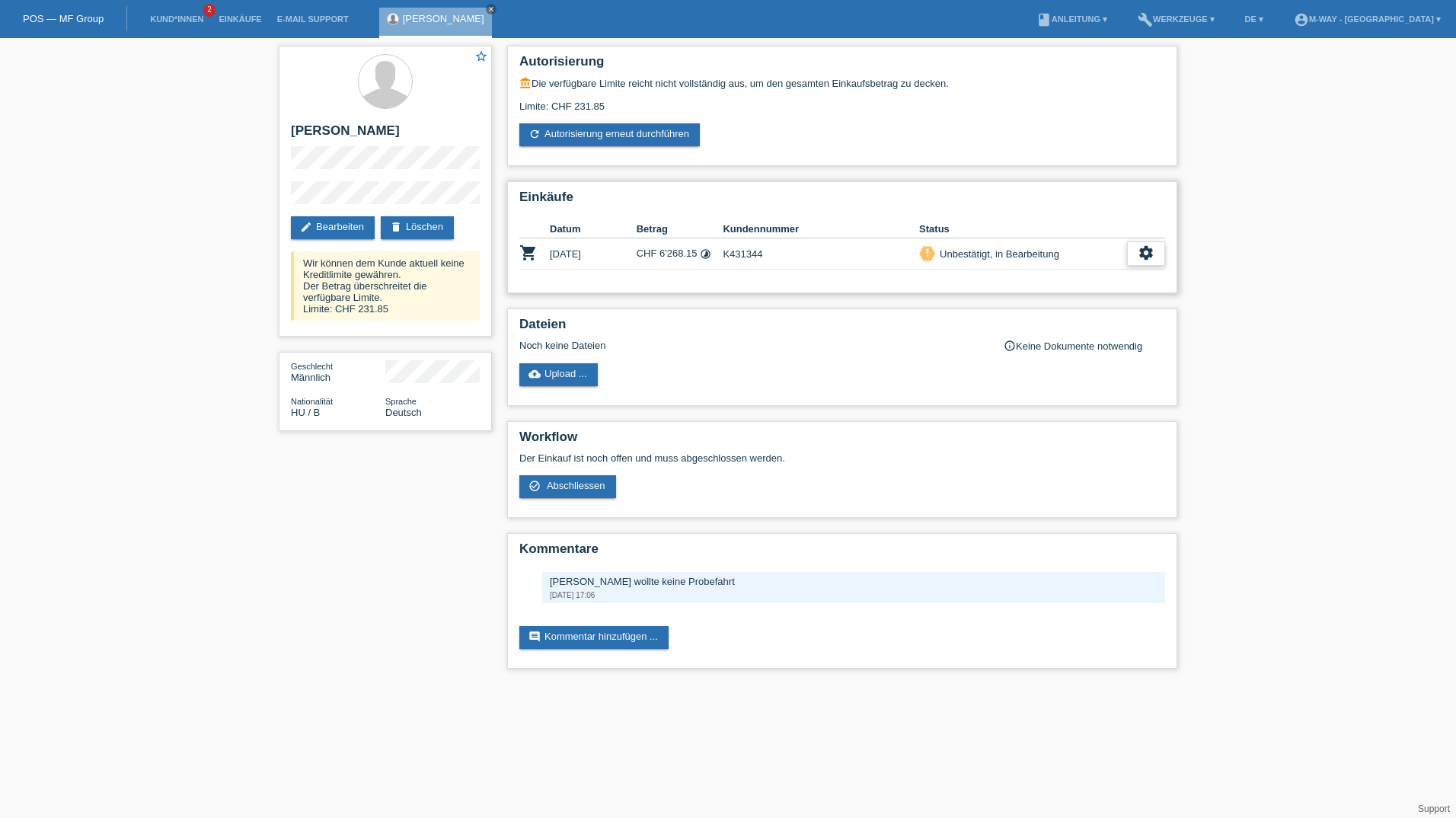
click at [1148, 258] on icon "settings" at bounding box center [1146, 253] width 17 height 17
click at [627, 102] on div "Limite: CHF 231.85" at bounding box center [842, 100] width 646 height 23
click at [593, 88] on div "account_balance Die verfügbare Limite reicht nicht vollständig aus, um den gesa…" at bounding box center [842, 82] width 646 height 12
click at [1162, 256] on div "settings" at bounding box center [1146, 253] width 38 height 24
click at [1055, 321] on span "Abschliessen" at bounding box center [1025, 322] width 63 height 18
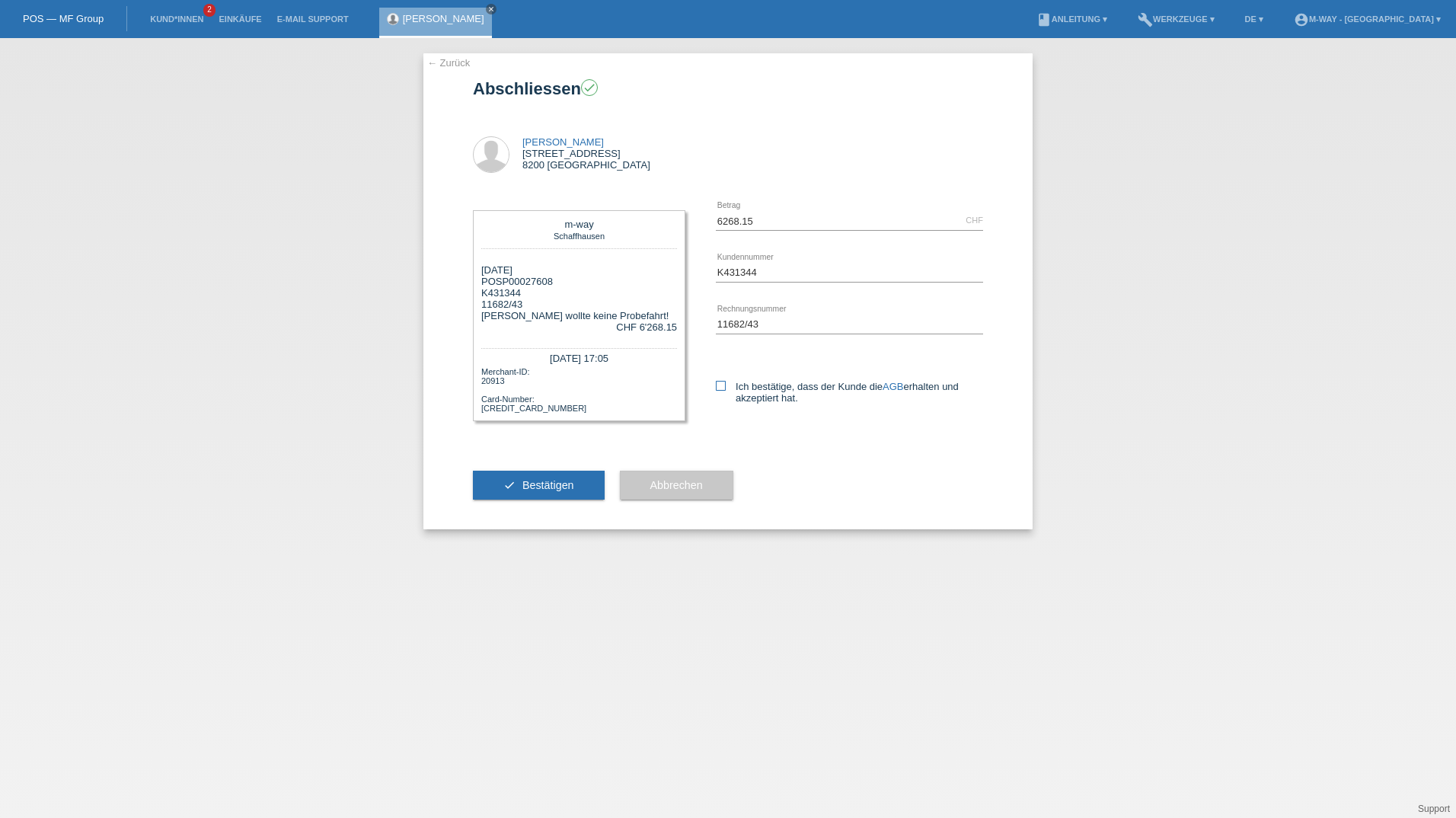
click at [722, 391] on label "Ich bestätige, dass der Kunde die AGB erhalten und akzeptiert hat." at bounding box center [850, 392] width 267 height 23
click at [722, 391] on input "Ich bestätige, dass der Kunde die AGB erhalten und akzeptiert hat." at bounding box center [721, 386] width 10 height 10
checkbox input "true"
click at [526, 470] on button "check Bestätigen" at bounding box center [539, 485] width 132 height 29
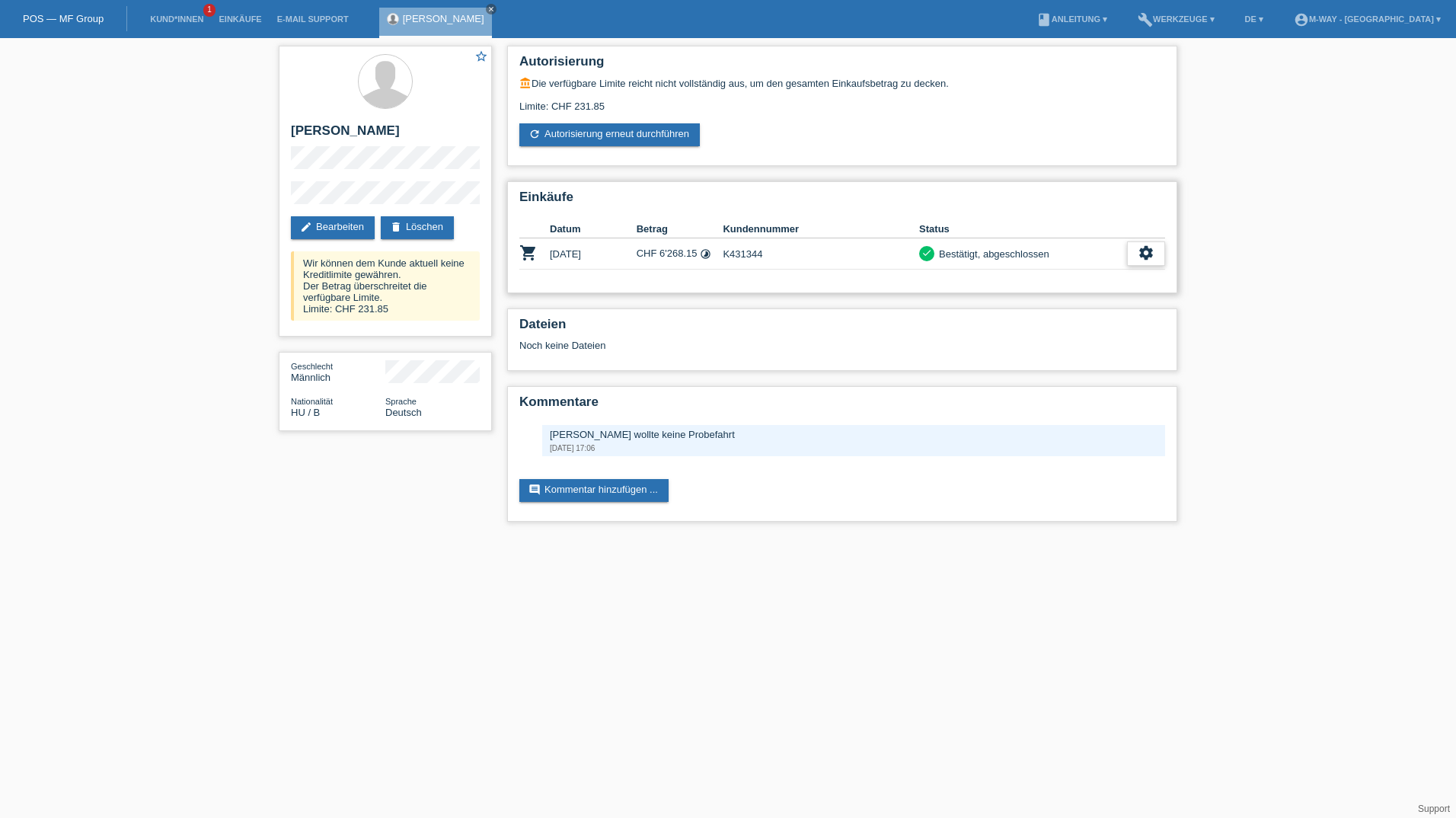
click at [1152, 258] on icon "settings" at bounding box center [1146, 253] width 17 height 17
click at [1116, 318] on span "Quittung herunterladen" at bounding box center [1089, 322] width 106 height 18
drag, startPoint x: 707, startPoint y: 256, endPoint x: 721, endPoint y: 254, distance: 14.1
click at [707, 256] on icon "timelapse" at bounding box center [705, 254] width 12 height 12
click at [1145, 247] on icon "settings" at bounding box center [1146, 253] width 17 height 17
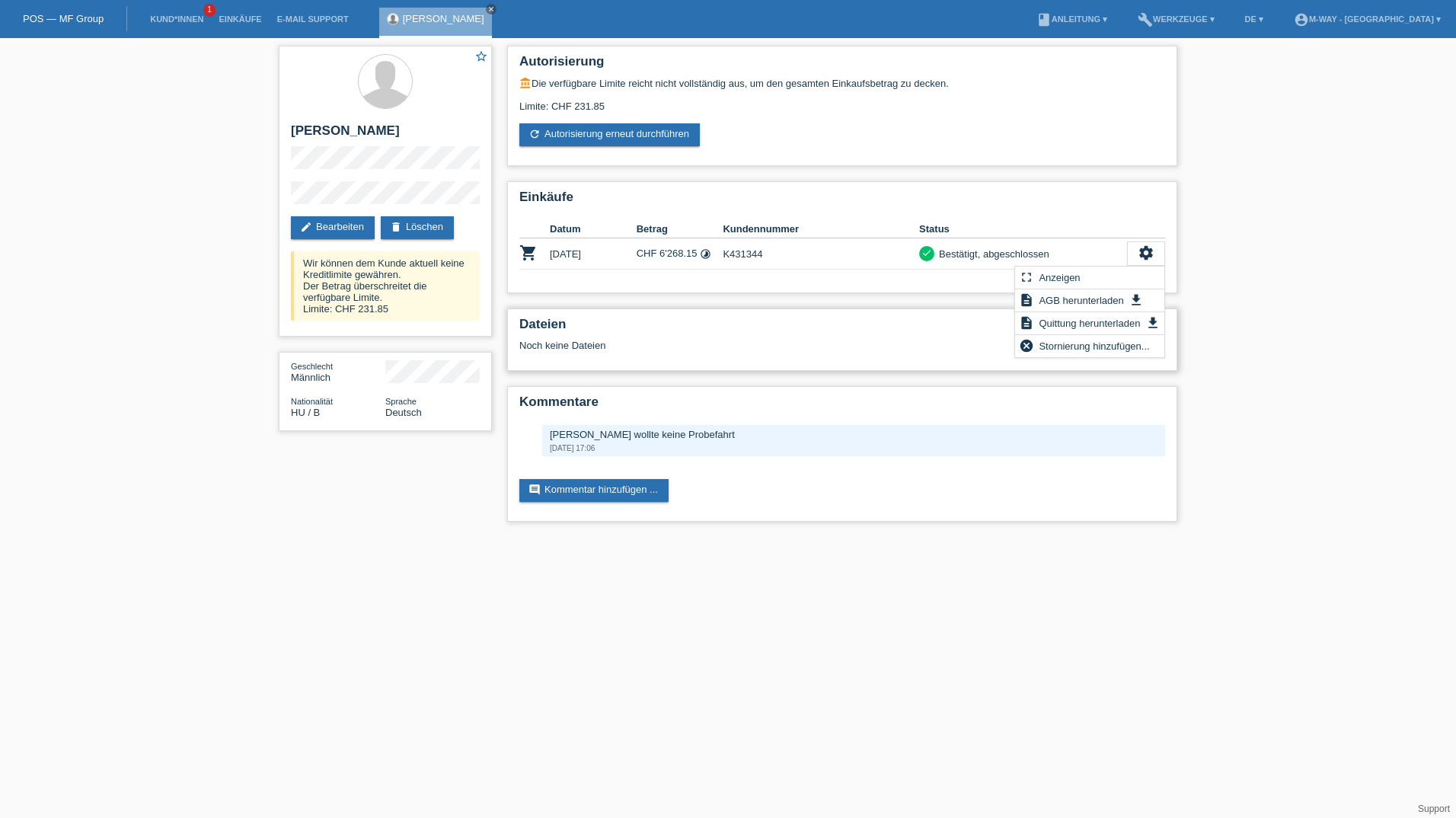
click at [891, 311] on div "Dateien Noch keine Dateien" at bounding box center [843, 339] width 670 height 62
click at [805, 123] on div "account_balance Die verfügbare Limite reicht nicht vollständig aus, um den gesa…" at bounding box center [842, 111] width 646 height 70
click at [1344, 298] on div "star_border Csiko Attila edit Bearbeiten delete Löschen Wir können dem Kunde ak…" at bounding box center [728, 287] width 1456 height 498
